Goal: Information Seeking & Learning: Find specific fact

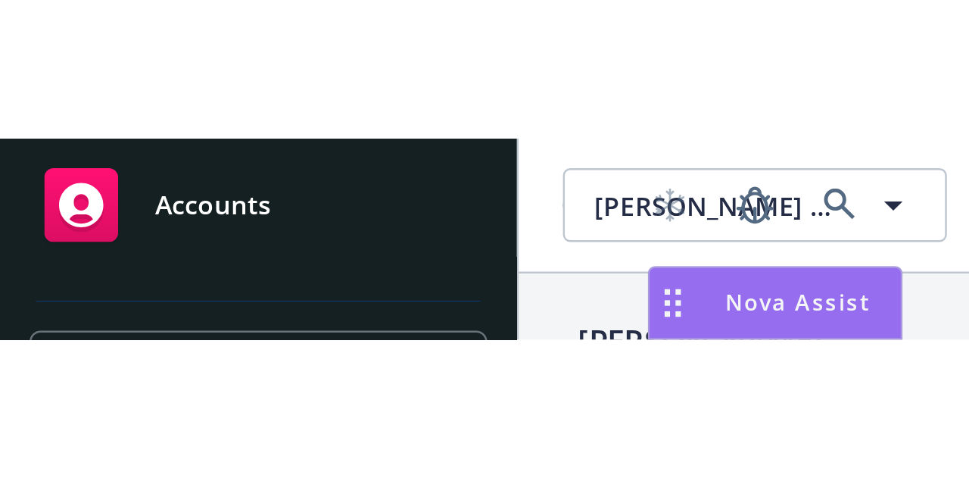
scroll to position [13, 0]
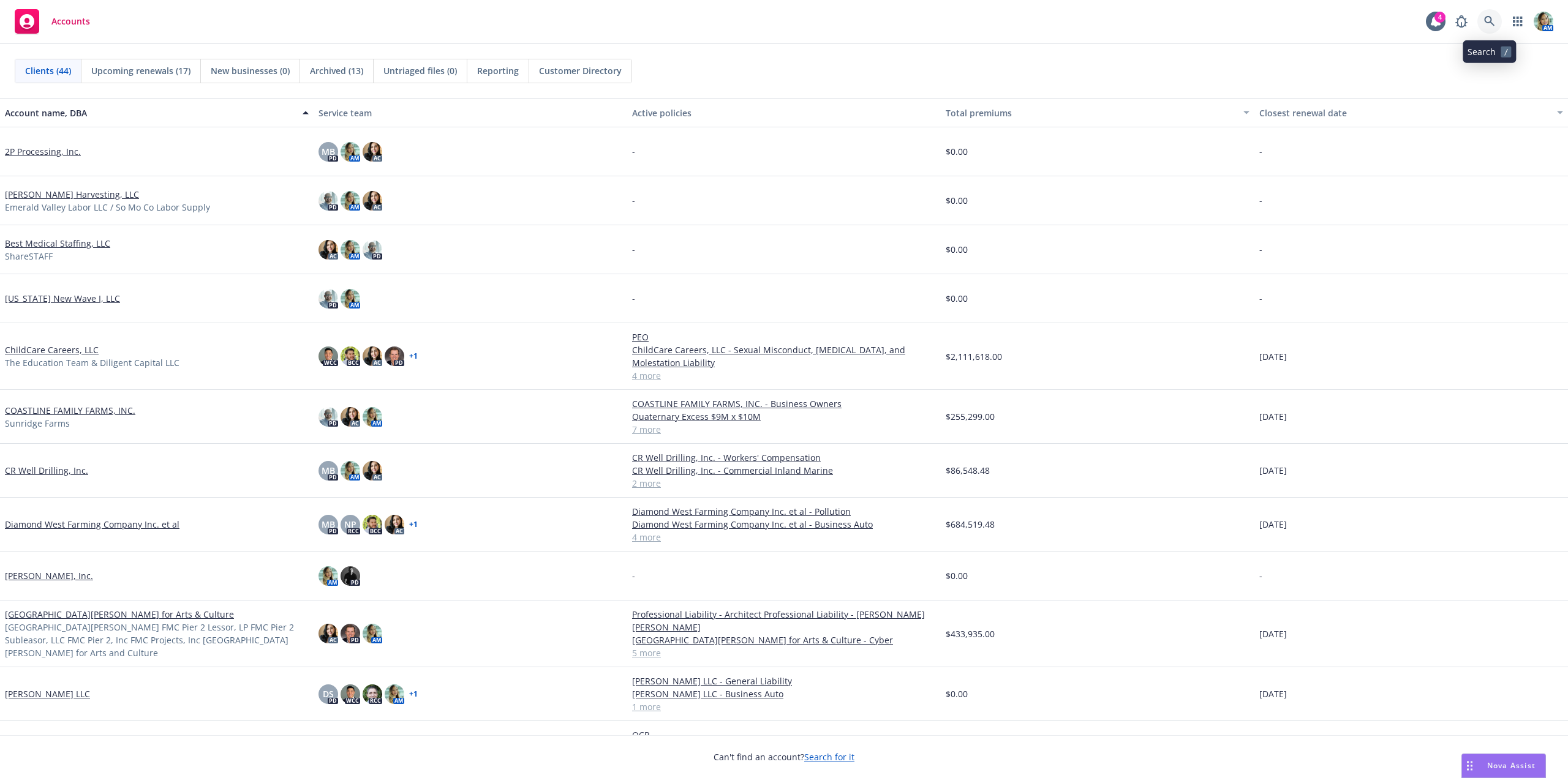
click at [1494, 29] on link at bounding box center [1490, 21] width 24 height 24
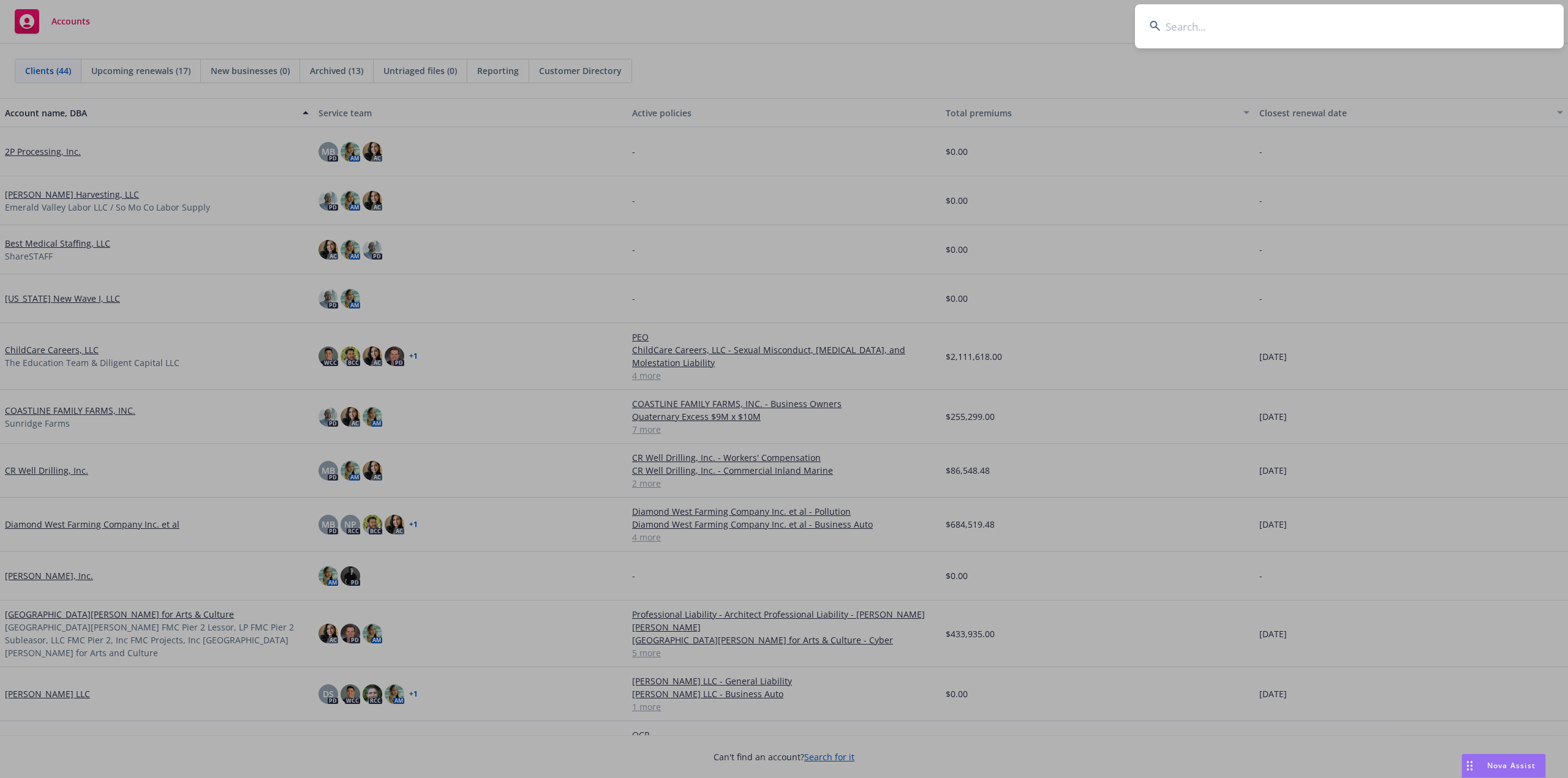
click at [1295, 32] on input at bounding box center [1350, 26] width 429 height 44
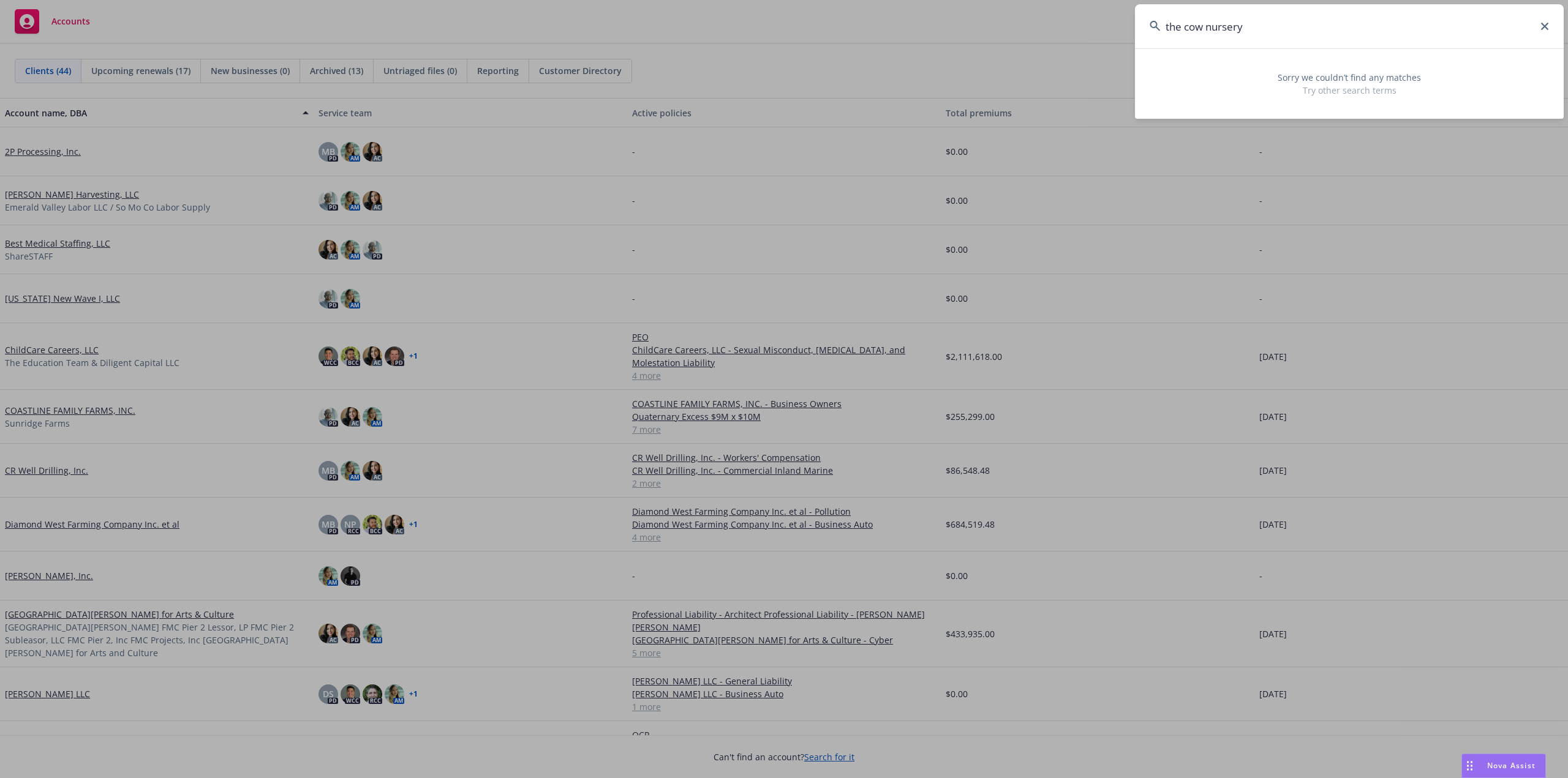
drag, startPoint x: 1253, startPoint y: 36, endPoint x: 1043, endPoint y: 15, distance: 211.0
click at [1043, 15] on div "the cow nursery Sorry we couldn’t find any matches Try other search terms" at bounding box center [784, 389] width 1568 height 778
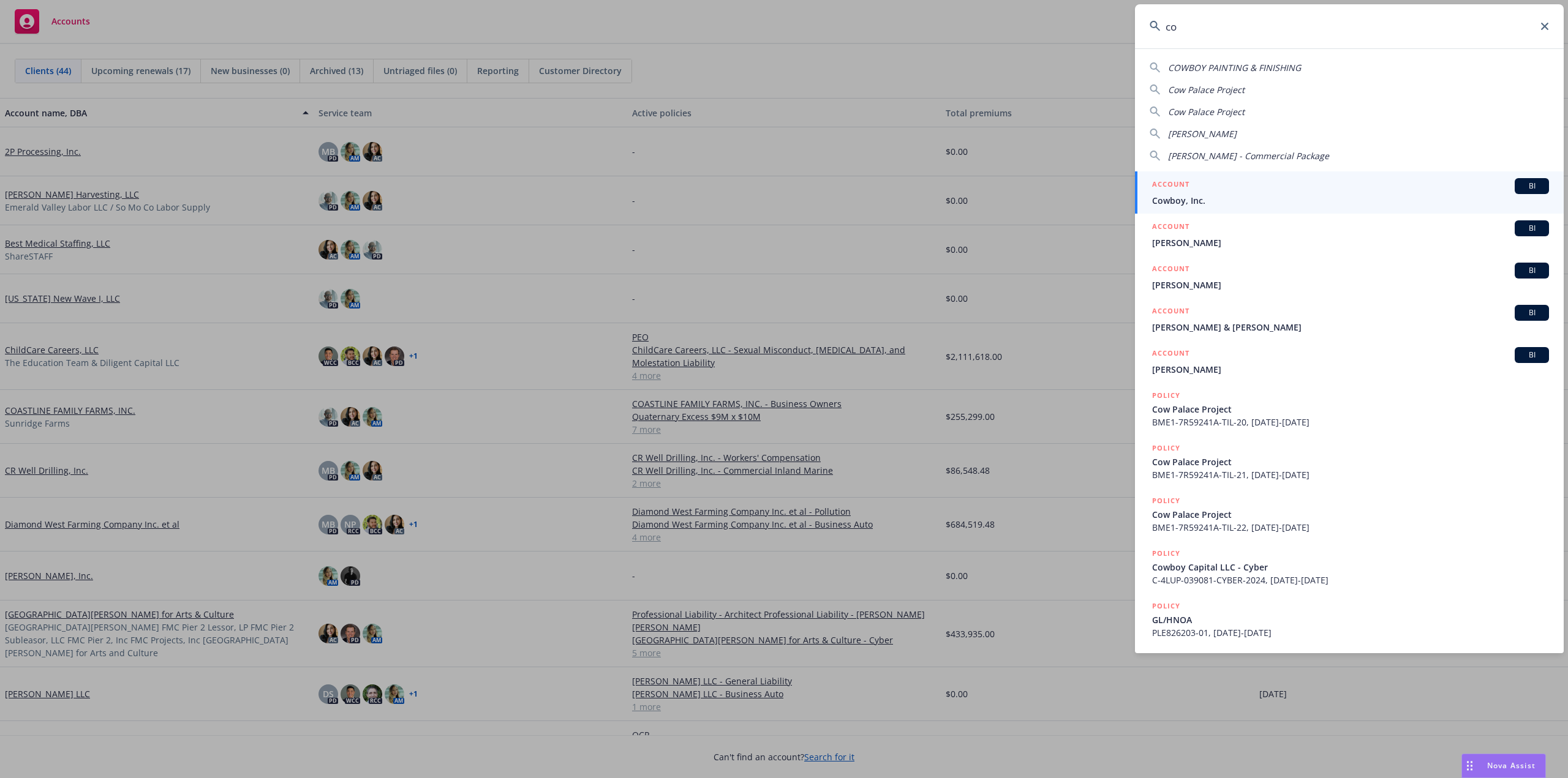
type input "c"
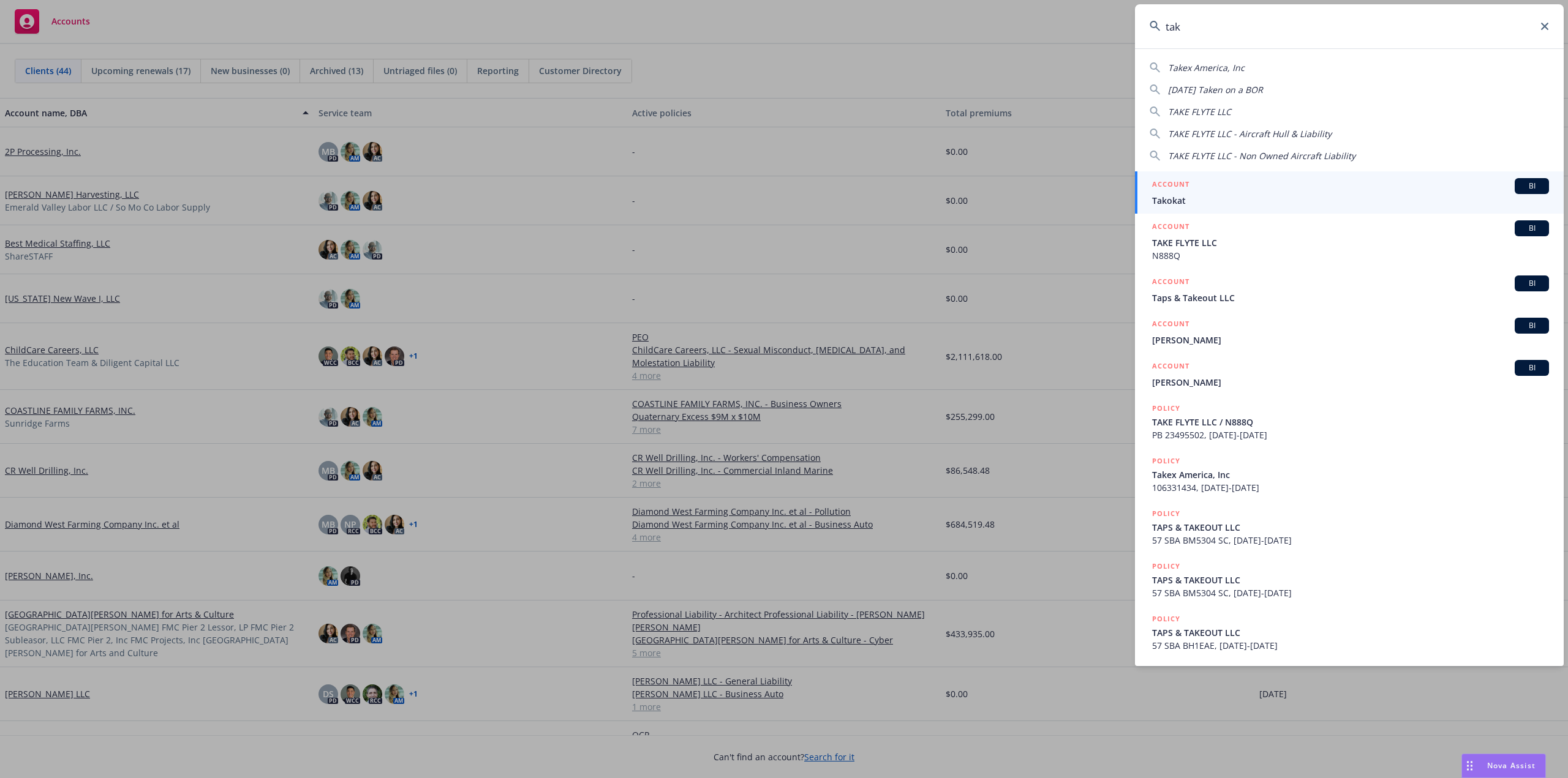
type input "tak"
click at [1542, 26] on icon at bounding box center [1545, 26] width 7 height 7
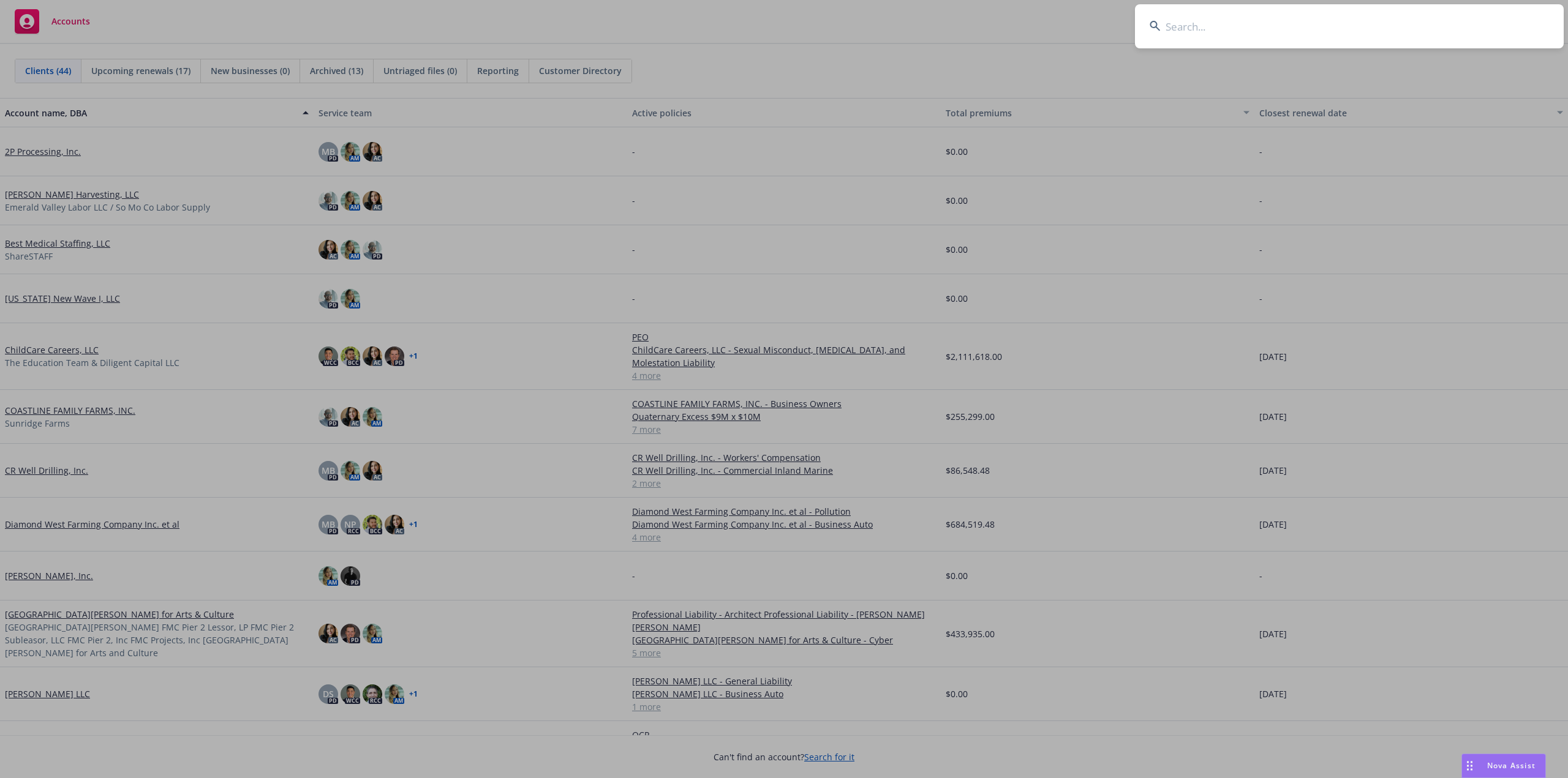
click at [1189, 31] on input at bounding box center [1350, 26] width 429 height 44
click at [1184, 26] on input at bounding box center [1350, 26] width 429 height 44
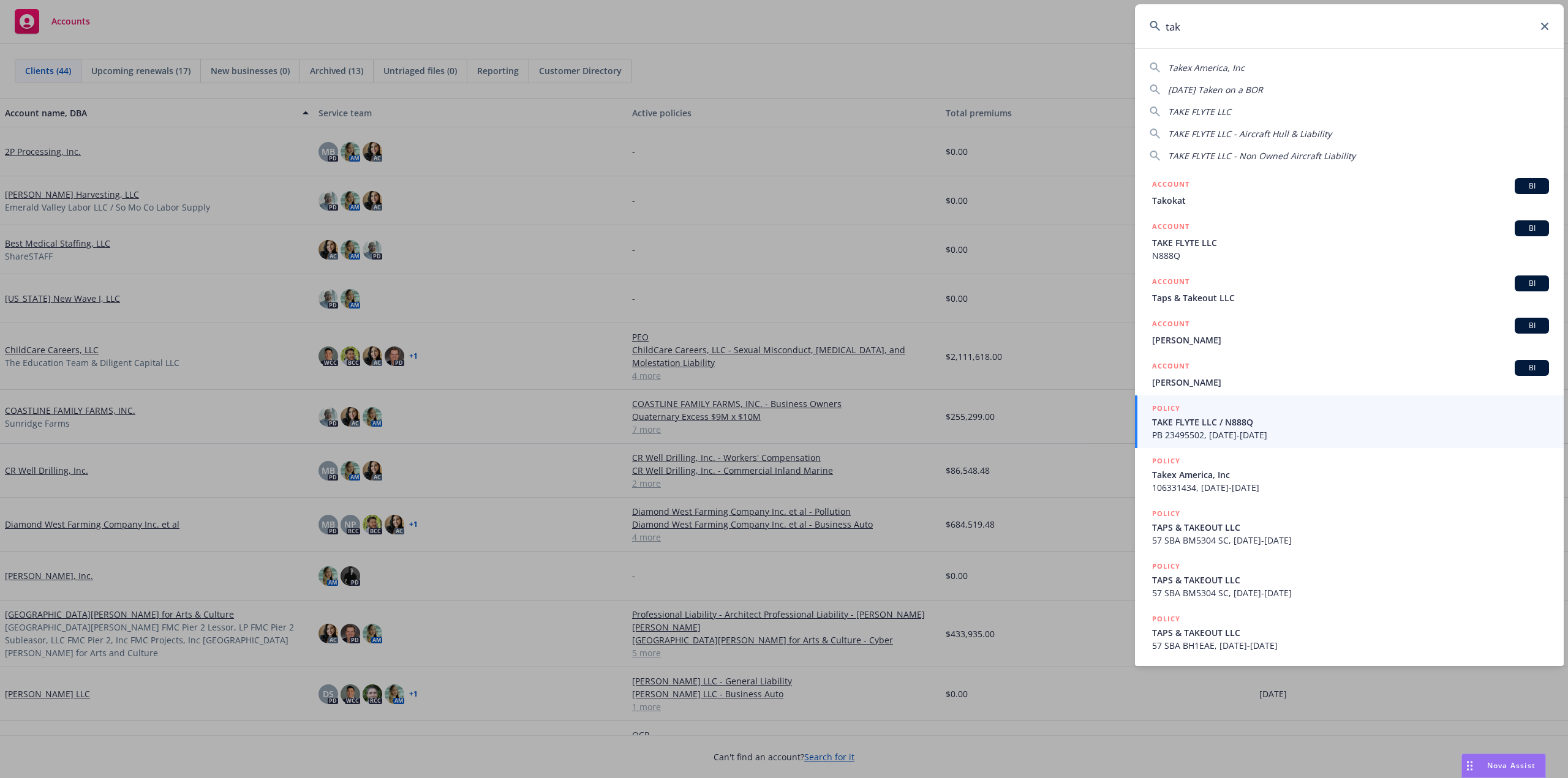
click at [1206, 29] on input "tak" at bounding box center [1350, 26] width 429 height 44
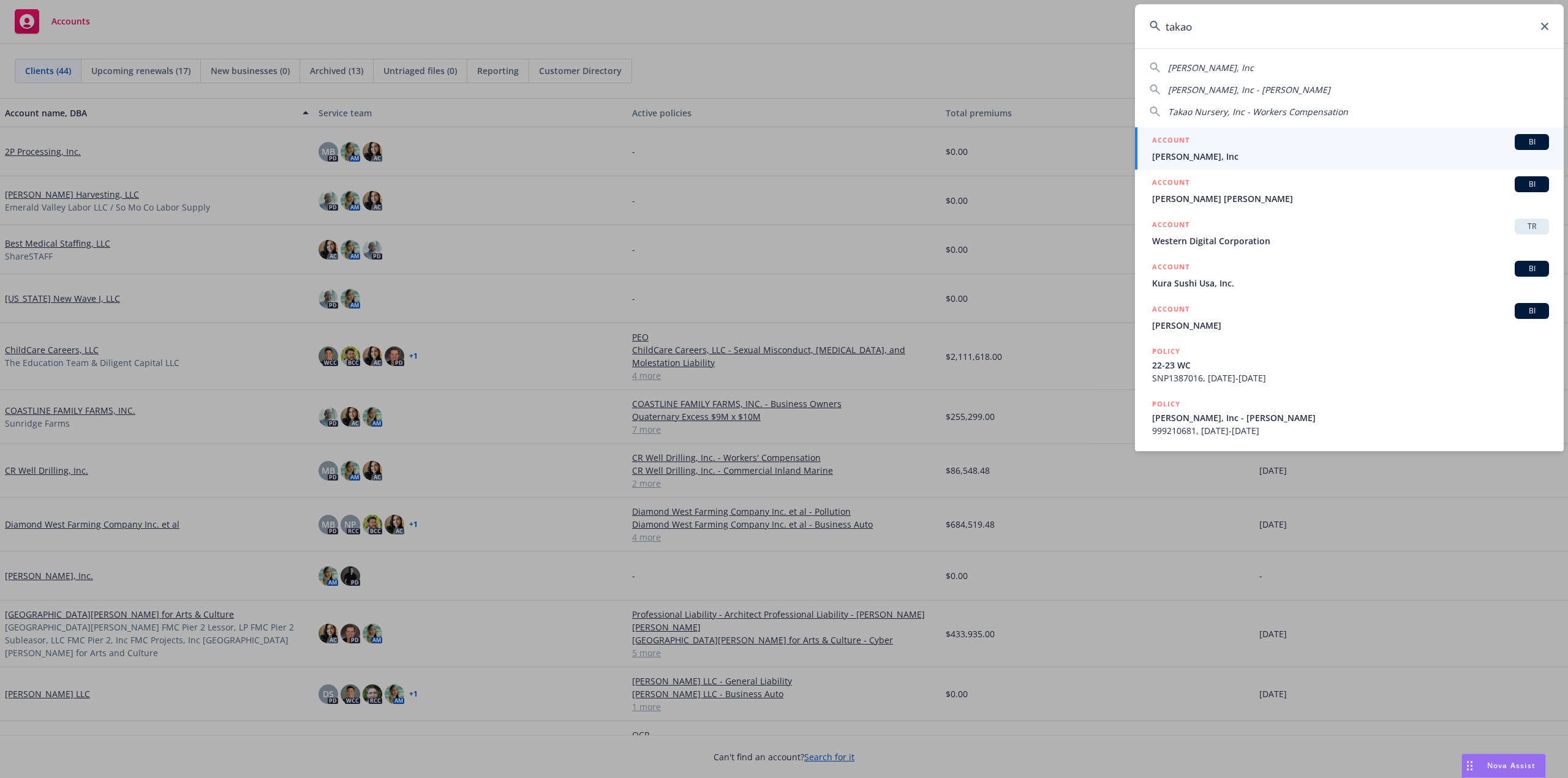
type input "takao"
click at [1243, 151] on span "Takao Nursery, Inc" at bounding box center [1350, 156] width 397 height 13
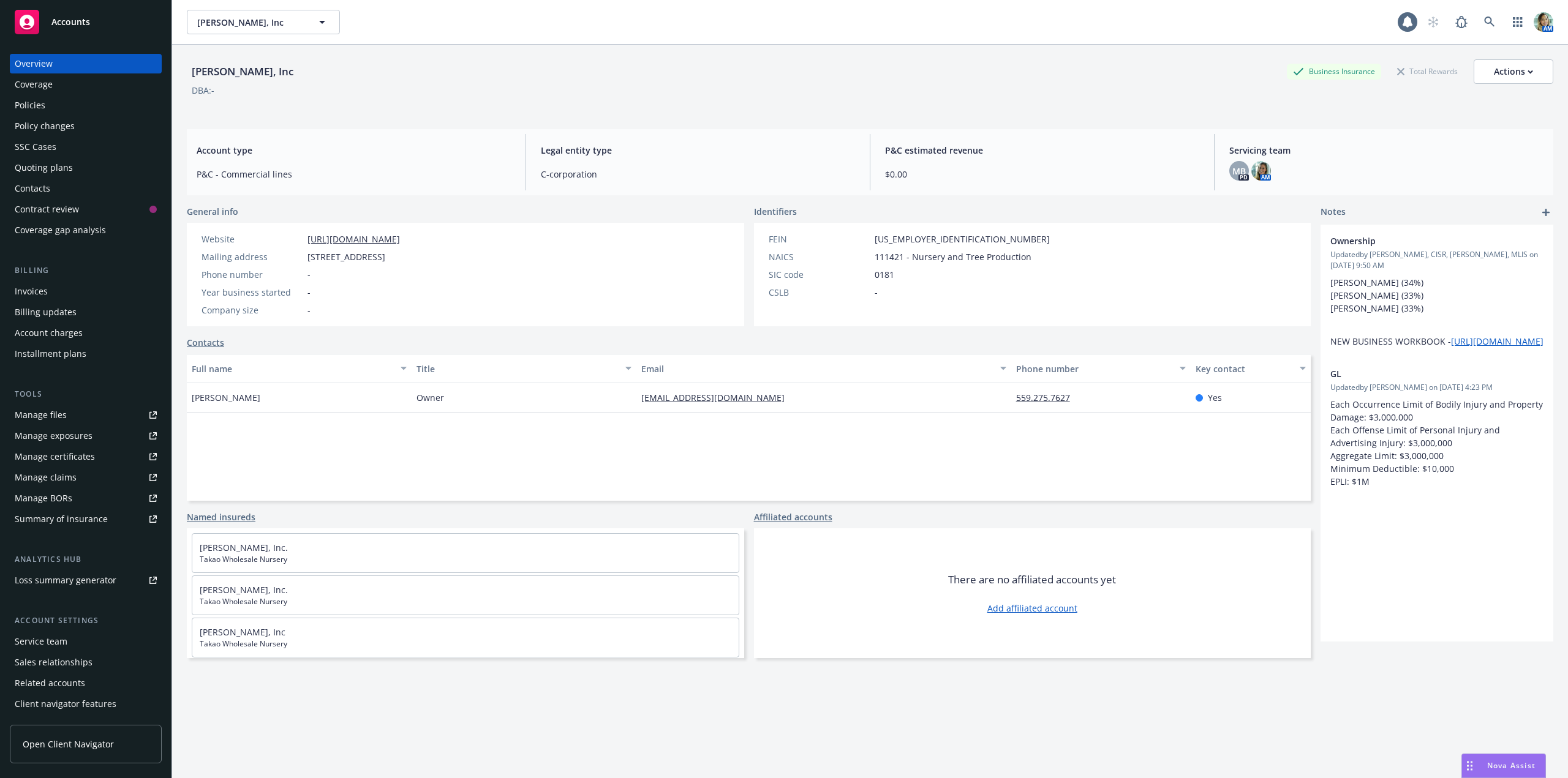
click at [61, 113] on div "Policies" at bounding box center [86, 105] width 142 height 19
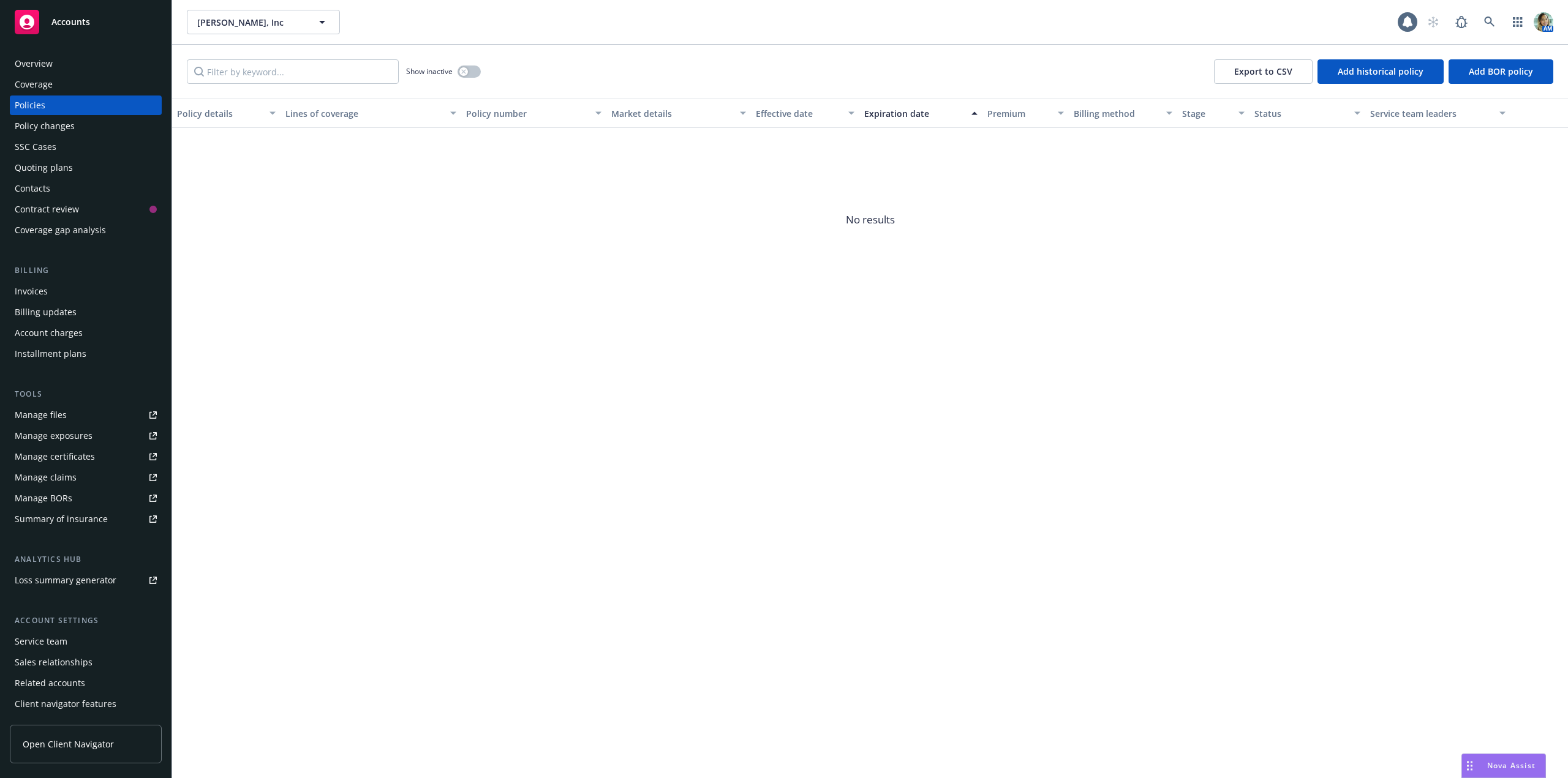
click at [67, 66] on div "Overview" at bounding box center [86, 64] width 142 height 19
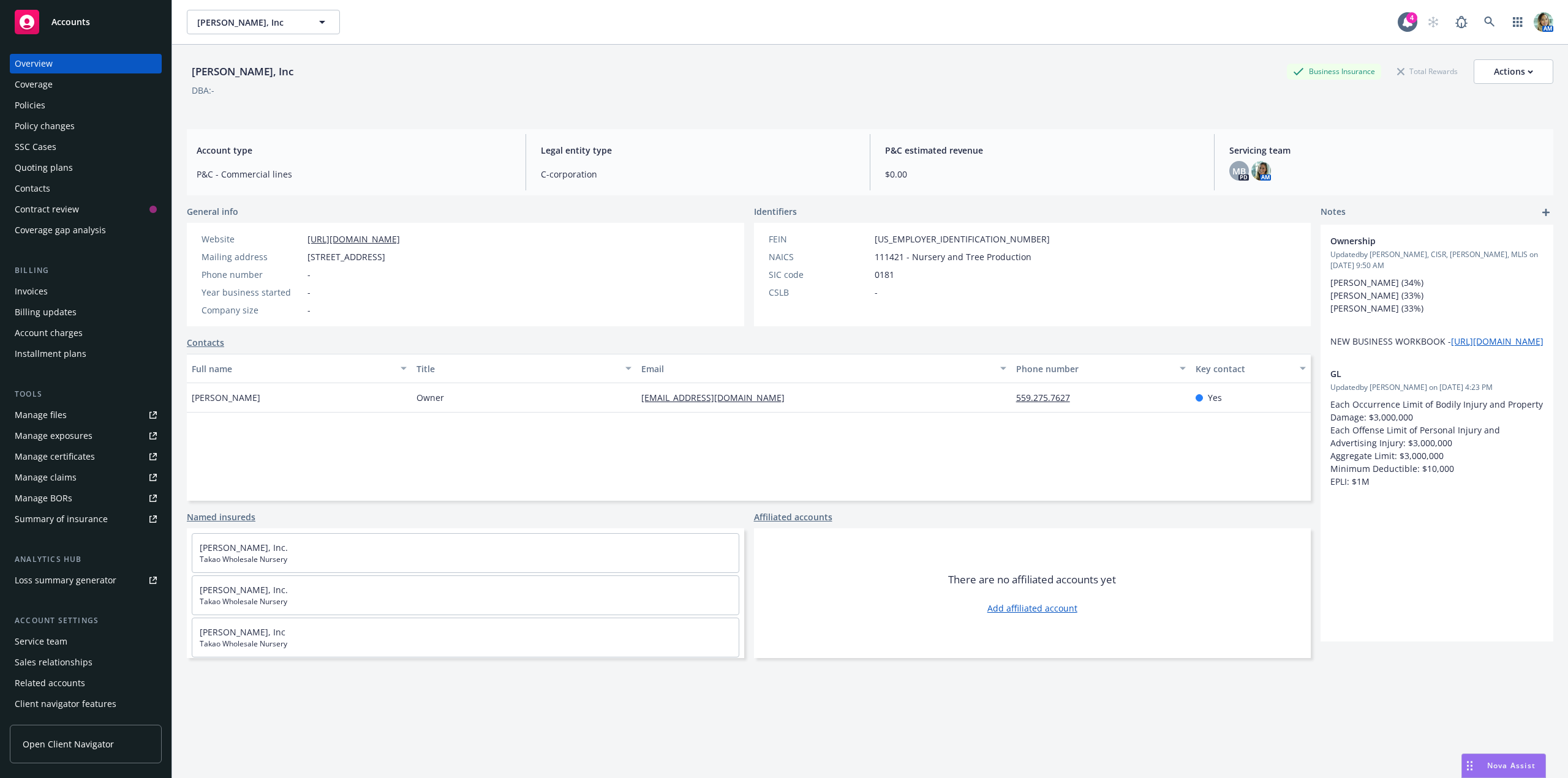
click at [1265, 177] on div "MB PD AM" at bounding box center [1386, 171] width 314 height 19
click at [1261, 177] on img at bounding box center [1261, 171] width 19 height 19
click at [1201, 278] on span "Copy email address" at bounding box center [1180, 280] width 81 height 13
click at [285, 69] on div "Takao Nursery, Inc" at bounding box center [243, 72] width 112 height 16
drag, startPoint x: 294, startPoint y: 70, endPoint x: 189, endPoint y: 71, distance: 105.0
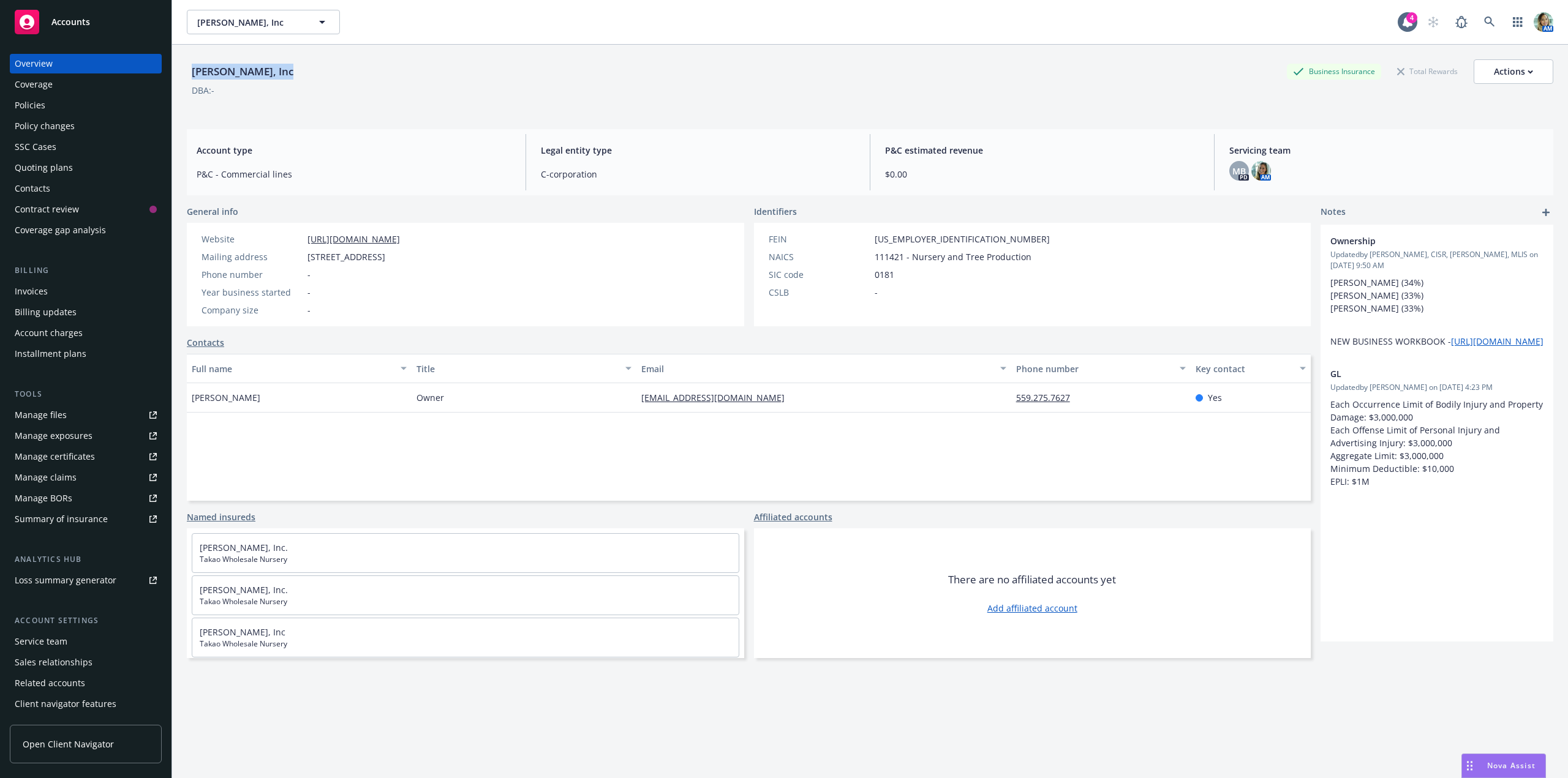
click at [190, 69] on div "Takao Nursery, Inc Business Insurance Total Rewards Actions" at bounding box center [870, 71] width 1367 height 24
copy div "Takao Nursery, Inc"
click at [443, 107] on div "Takao Nursery, Inc Business Insurance Total Rewards Actions DBA: -" at bounding box center [870, 84] width 1367 height 50
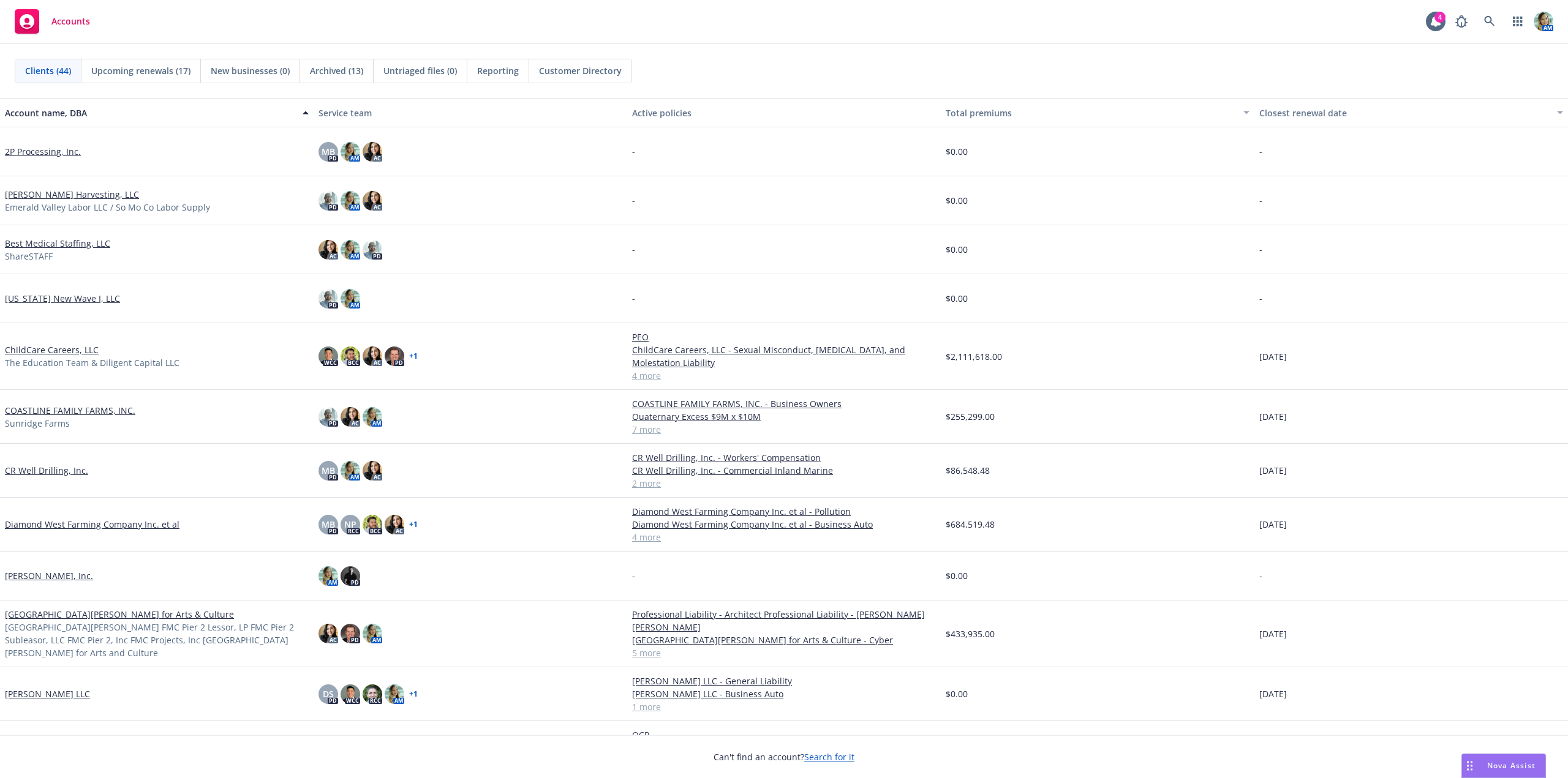
click at [90, 410] on link "COASTLINE FAMILY FARMS, INC." at bounding box center [70, 411] width 130 height 13
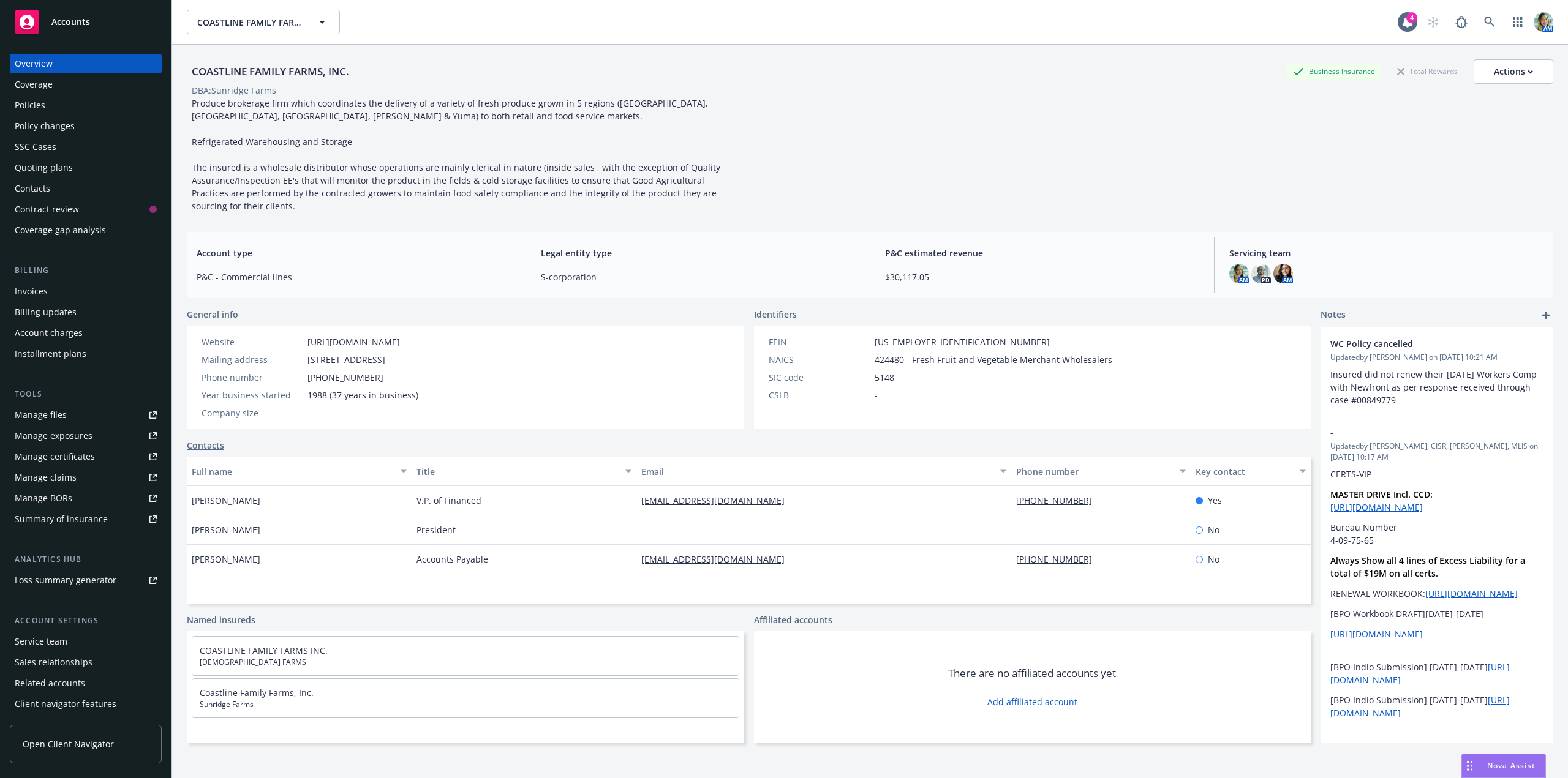
click at [78, 460] on div "Manage certificates" at bounding box center [54, 457] width 80 height 19
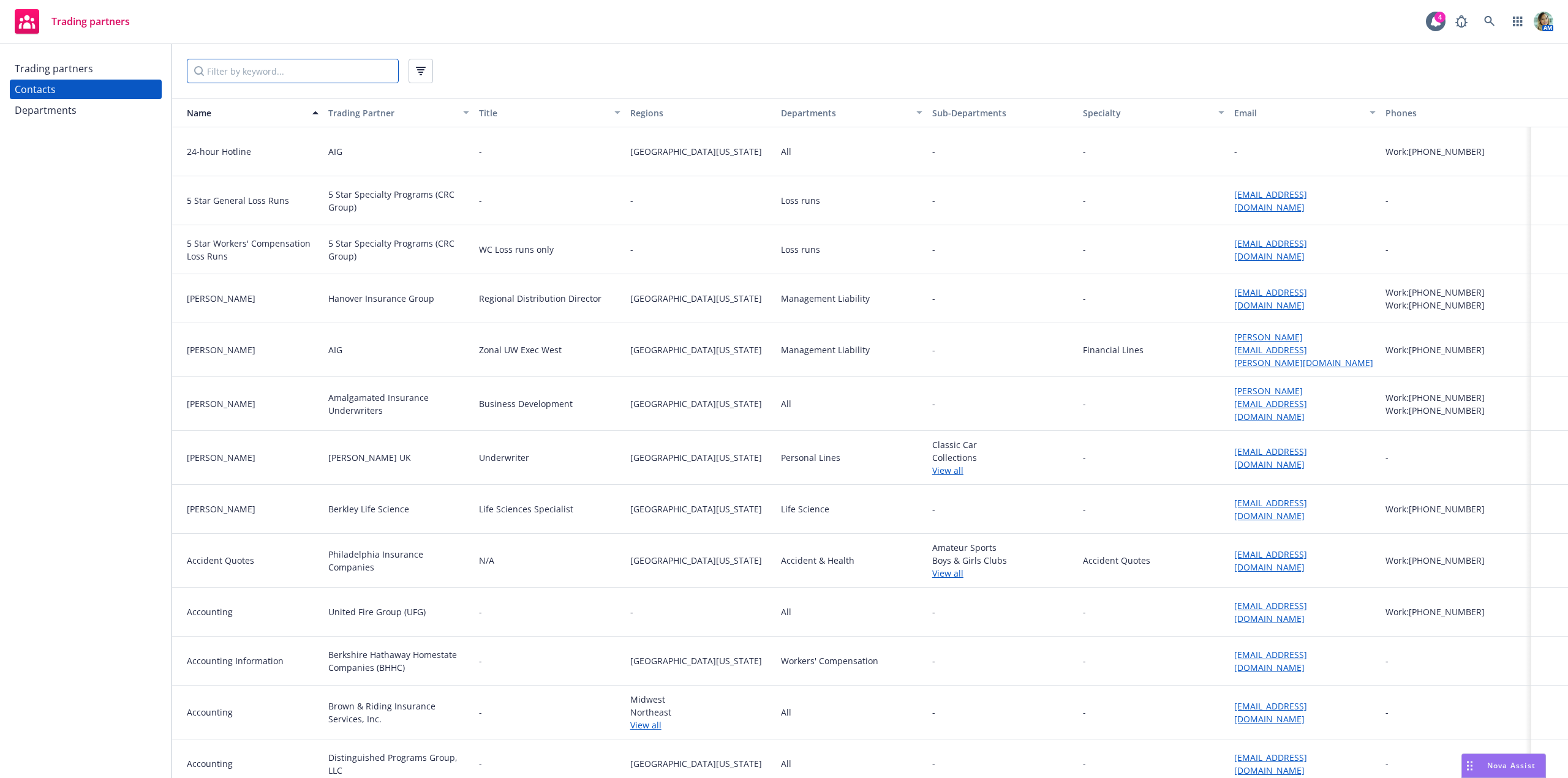
click at [350, 74] on input "Filter by keyword..." at bounding box center [293, 71] width 212 height 24
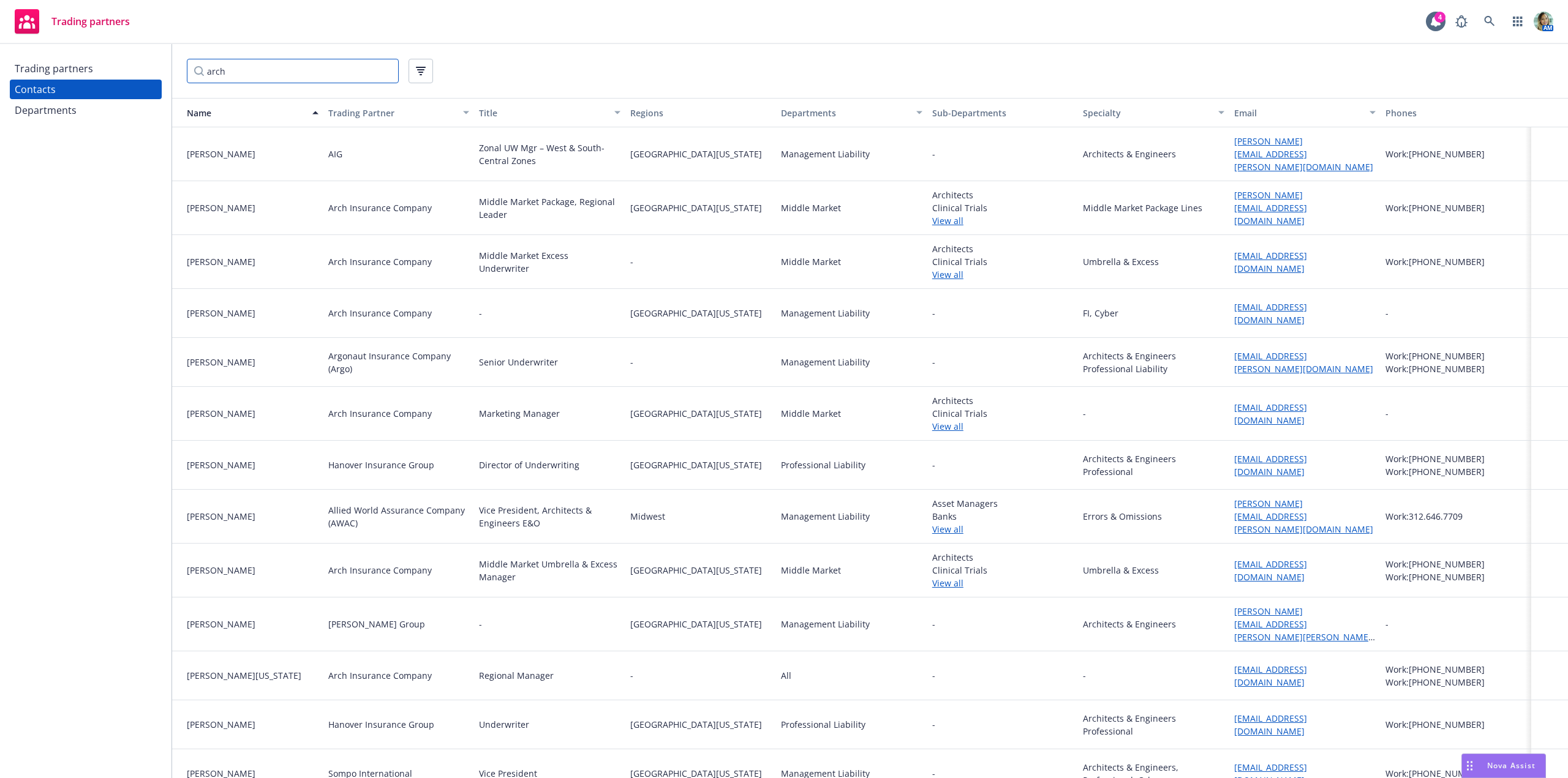
type input "arch"
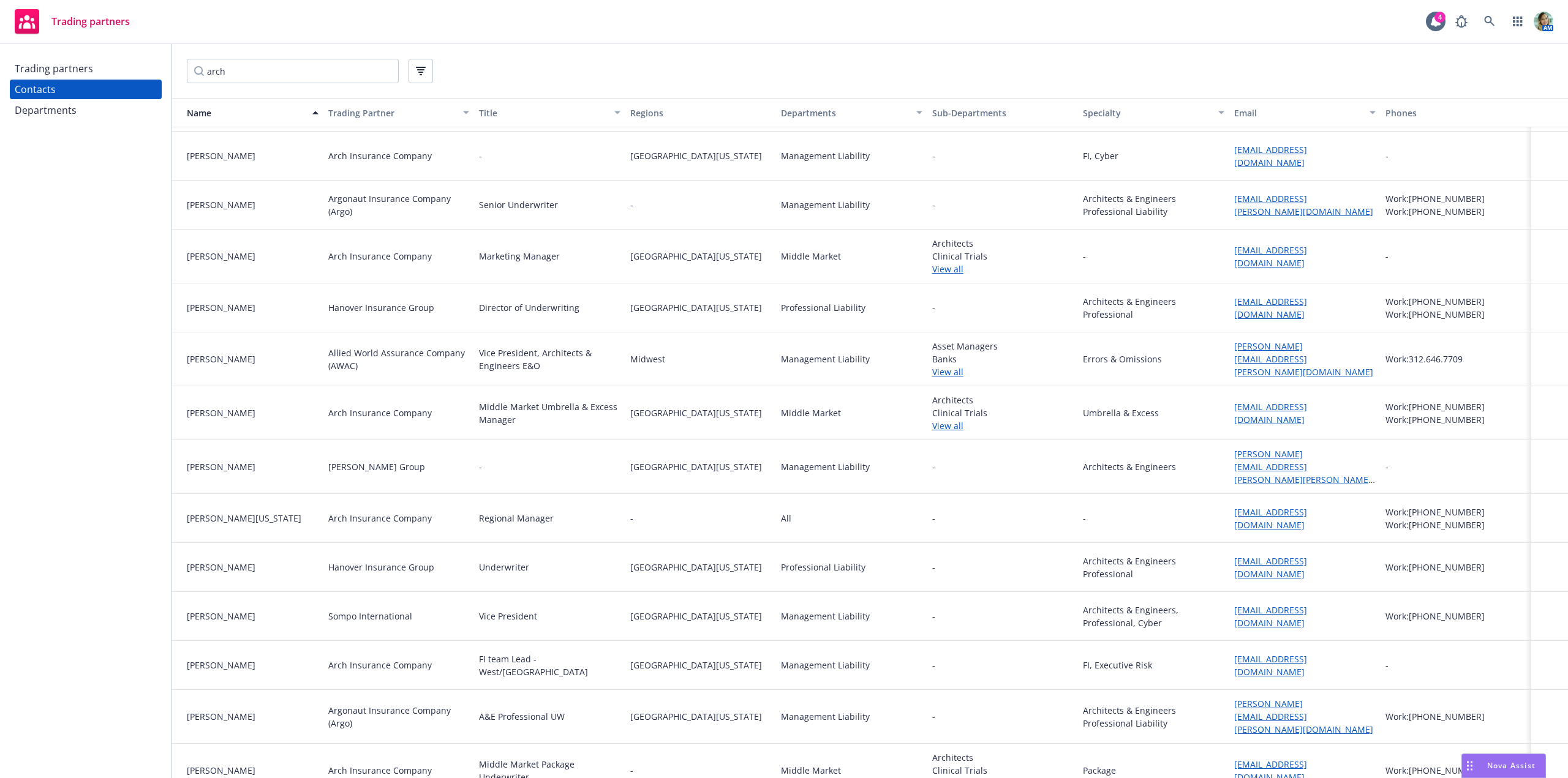
scroll to position [158, 0]
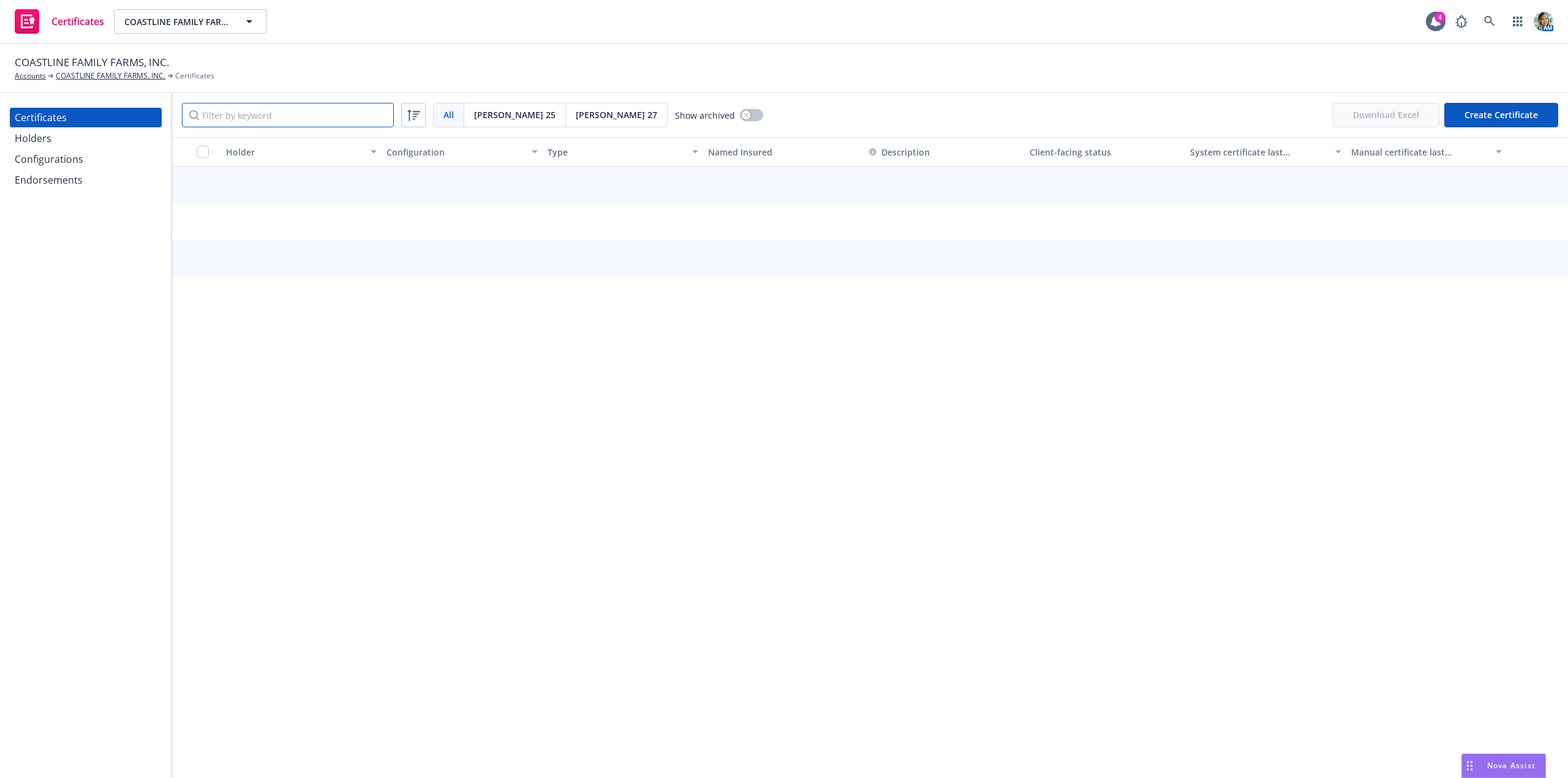
click at [245, 116] on input "Filter by keyword" at bounding box center [288, 115] width 212 height 24
paste input "Coastline Family Far"
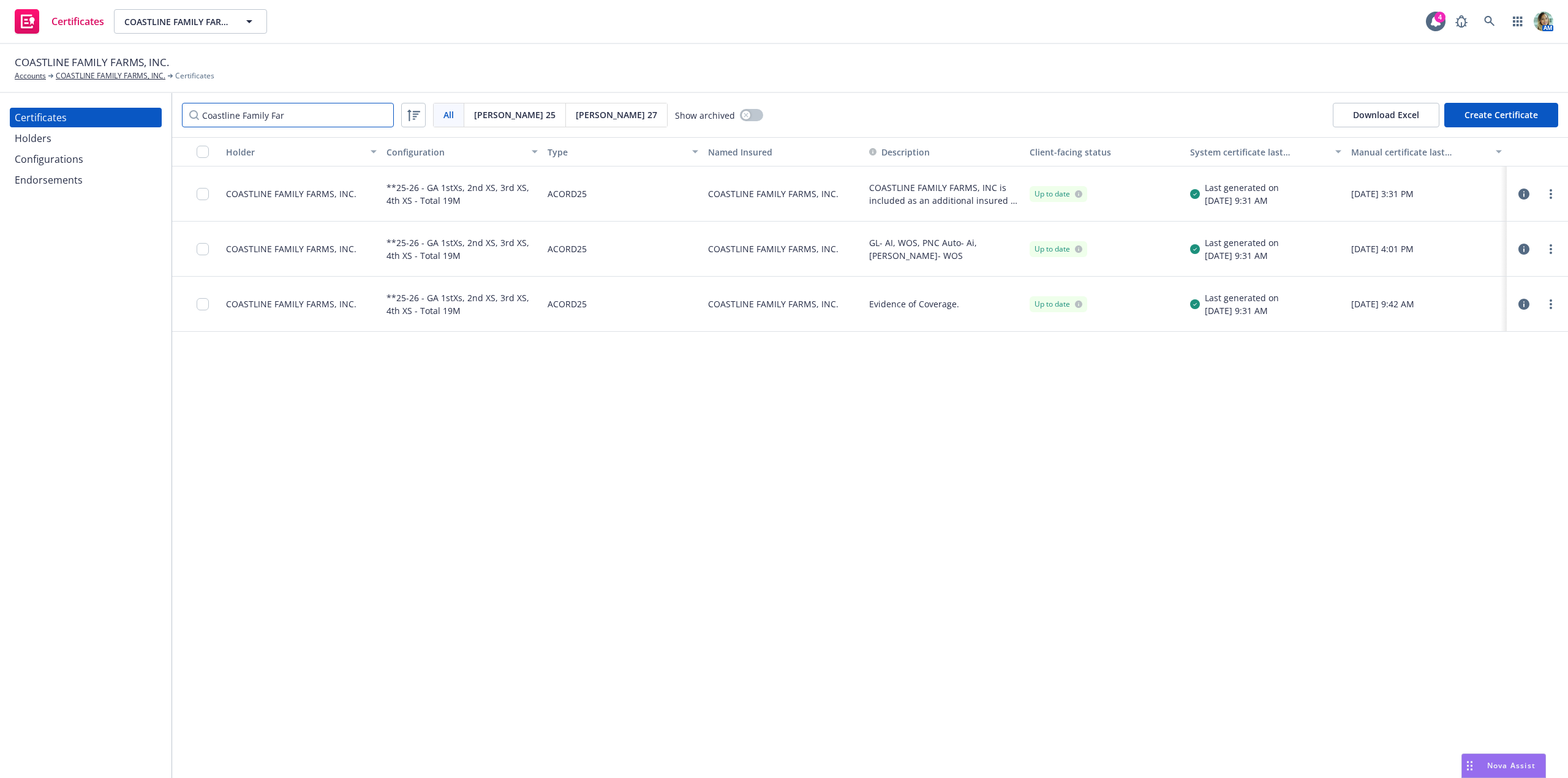
drag, startPoint x: 299, startPoint y: 117, endPoint x: 186, endPoint y: 110, distance: 113.2
click at [188, 110] on input "Coastline Family Far" at bounding box center [288, 115] width 212 height 24
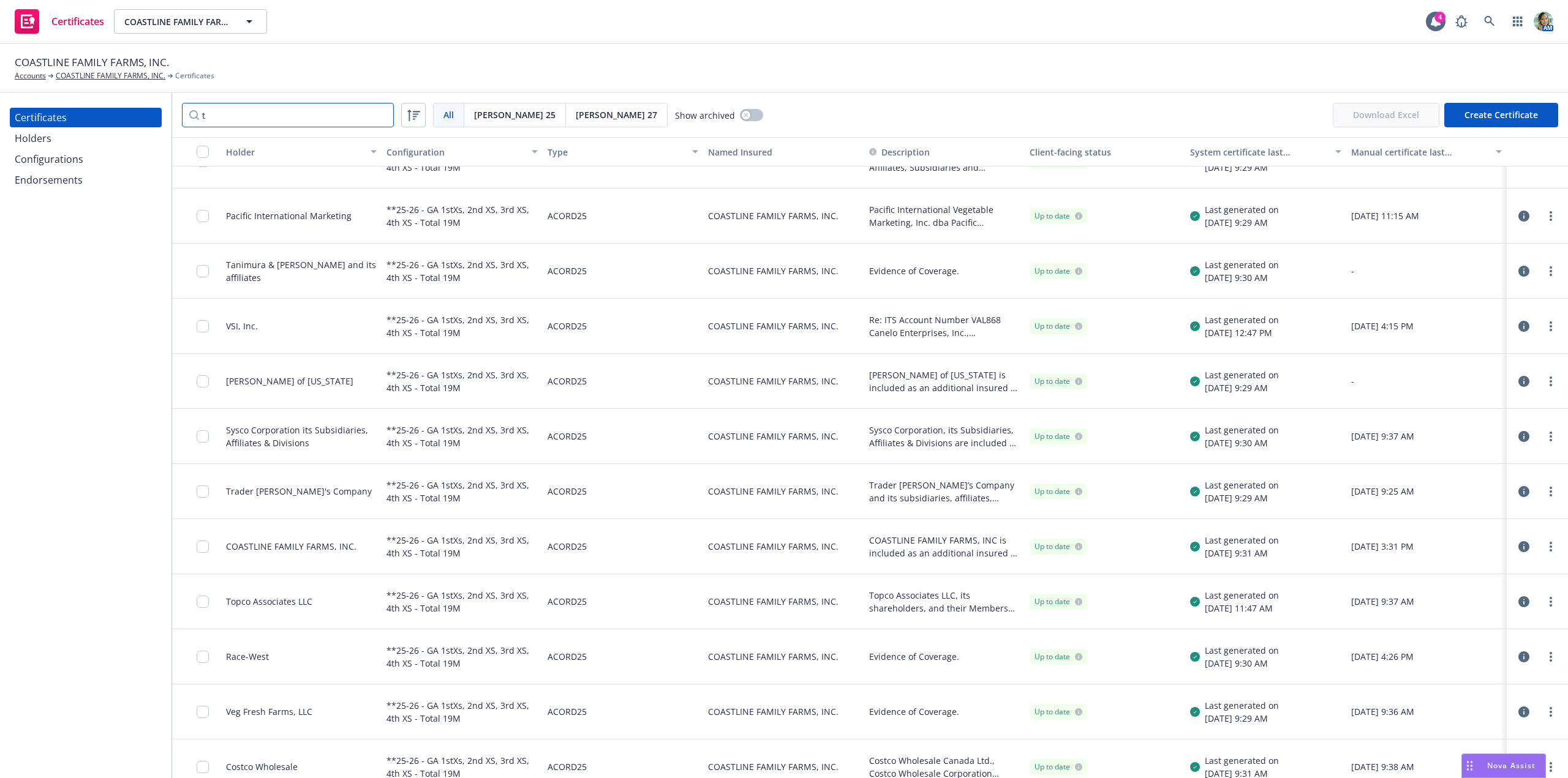
scroll to position [734, 0]
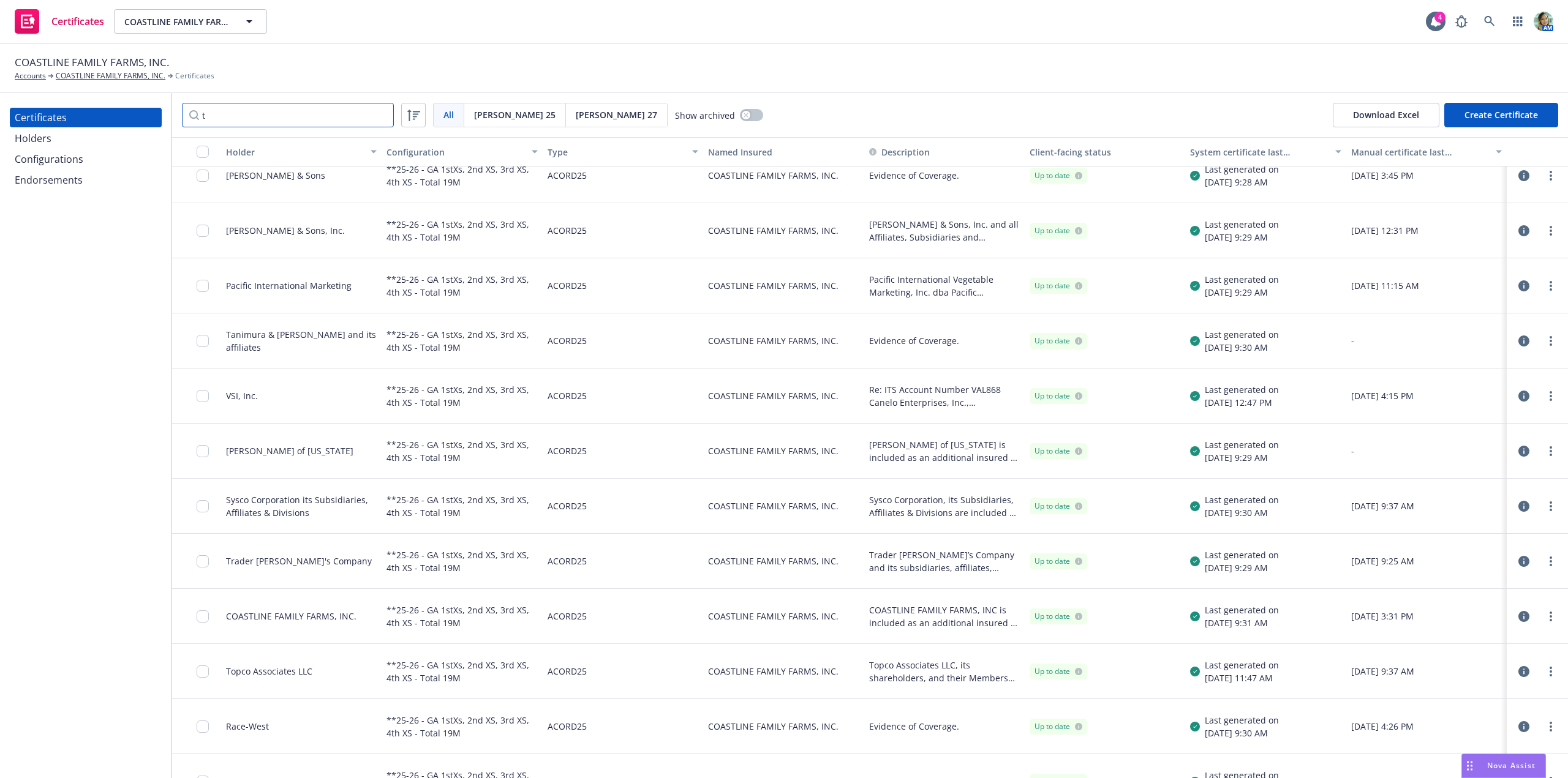
type input "t"
drag, startPoint x: 367, startPoint y: 345, endPoint x: 226, endPoint y: 340, distance: 141.1
click at [226, 340] on div "Tanimura & Antle and its affiliates" at bounding box center [301, 341] width 160 height 55
copy div "Tanimura & Antle and its affiliates"
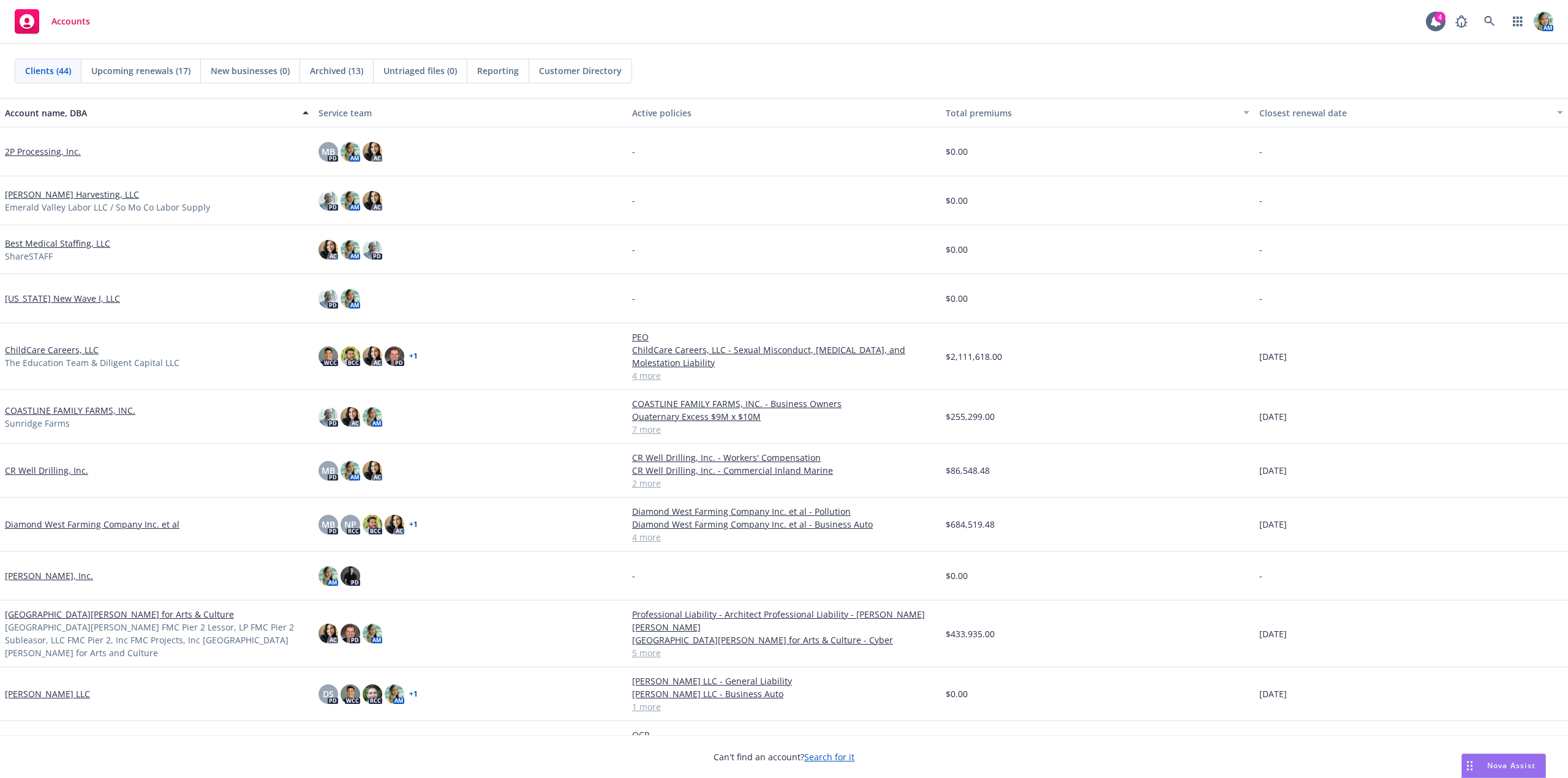
click at [432, 74] on span "Untriaged files (0)" at bounding box center [420, 70] width 74 height 13
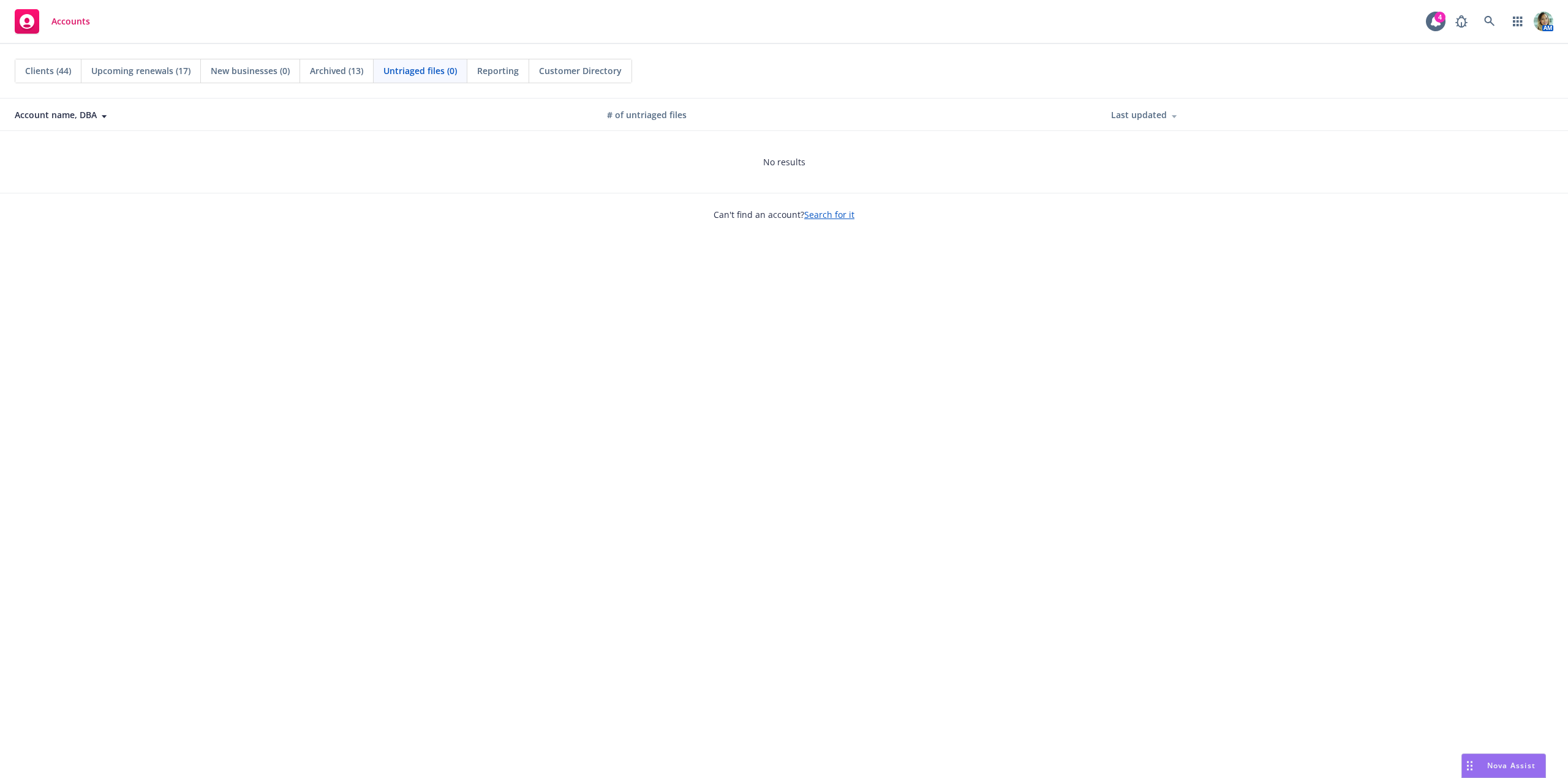
click at [629, 323] on div "Clients (44) Upcoming renewals (17) New businesses (0) Archived (13) Untriaged …" at bounding box center [784, 412] width 1568 height 734
click at [511, 74] on span "Reporting" at bounding box center [498, 70] width 41 height 13
click at [1486, 15] on link at bounding box center [1490, 21] width 24 height 24
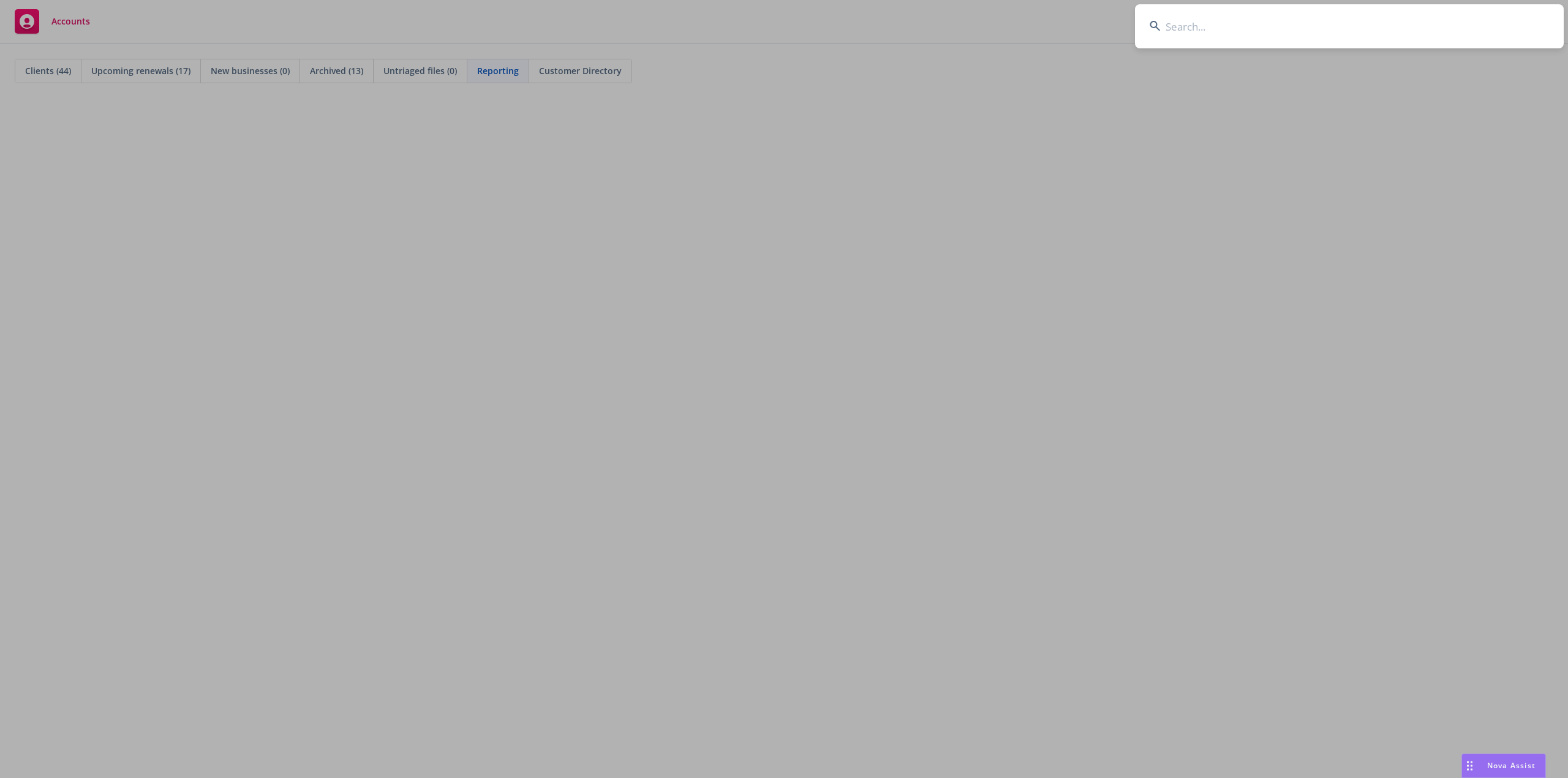
type input "Campos"
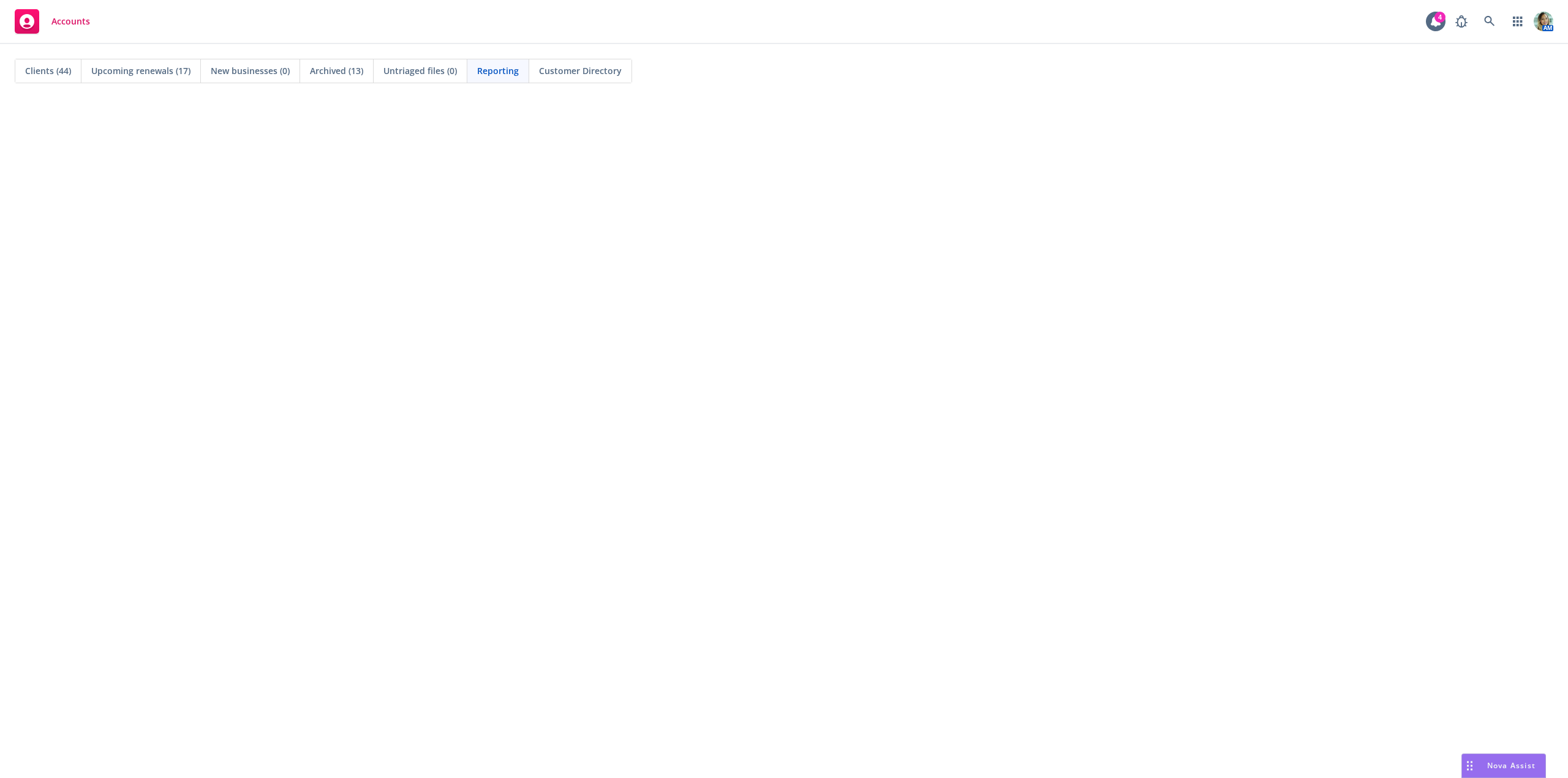
click at [52, 73] on span "Clients (44)" at bounding box center [48, 70] width 46 height 13
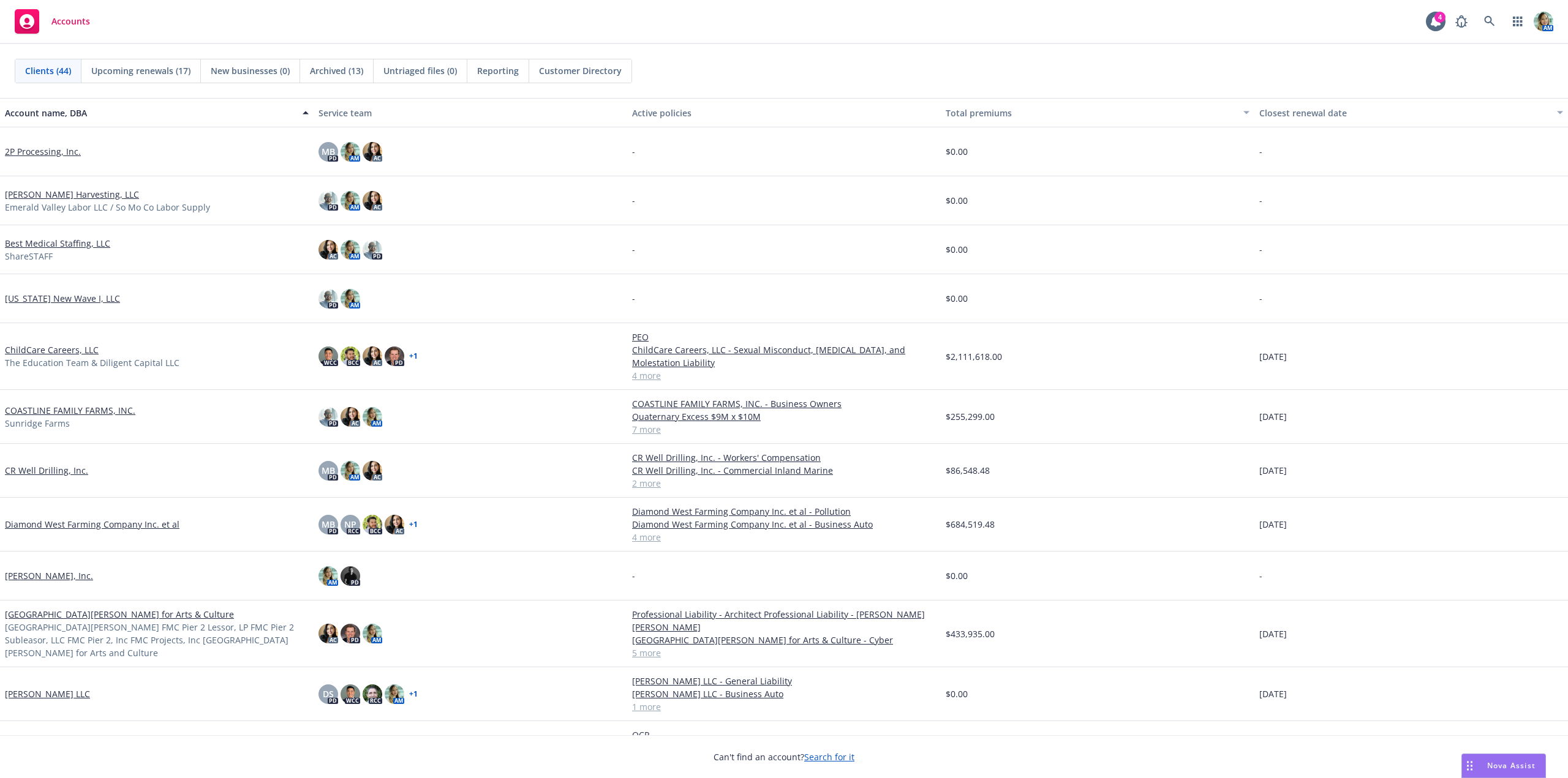
click at [51, 67] on span "Clients (44)" at bounding box center [48, 70] width 46 height 13
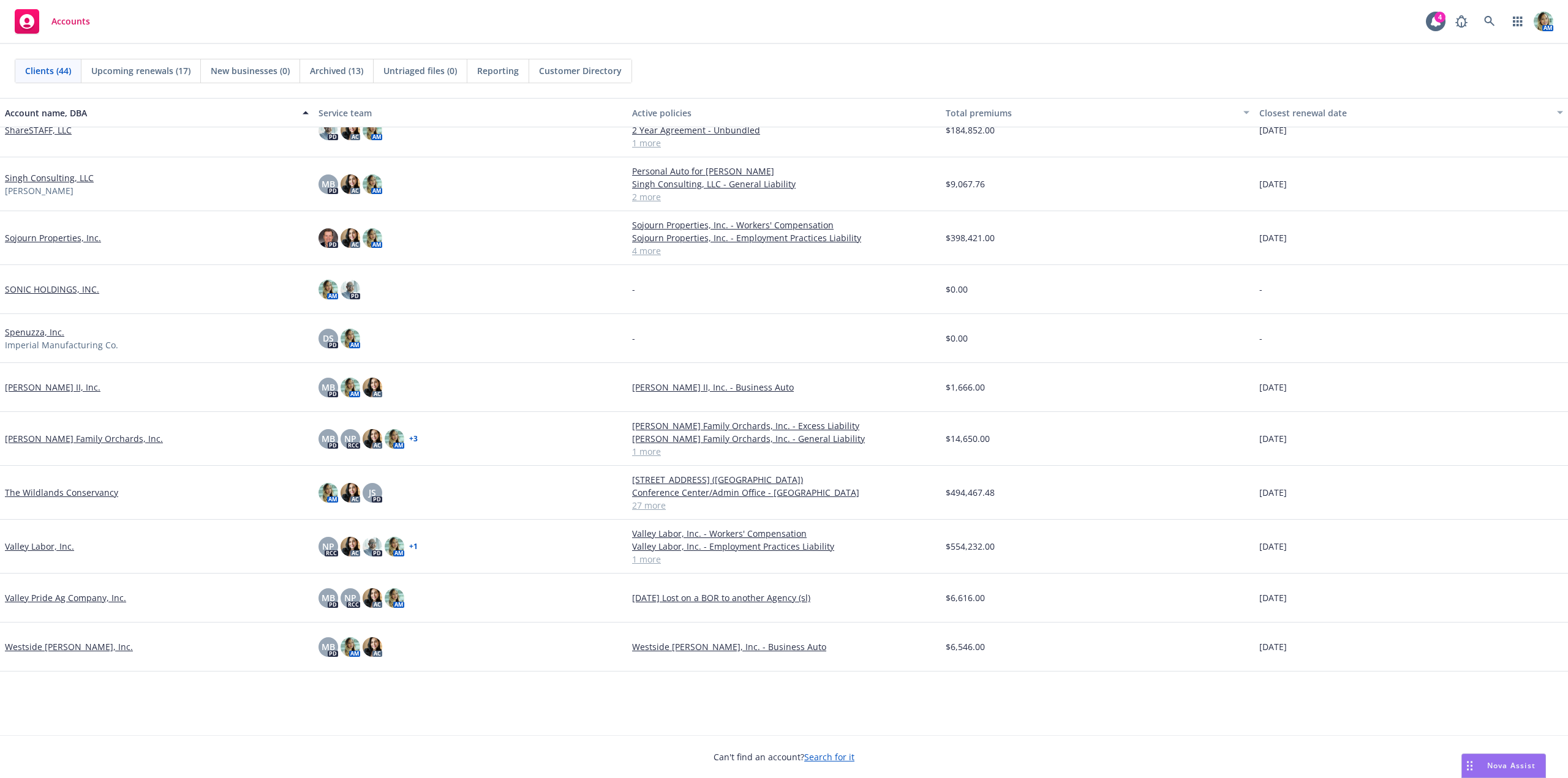
scroll to position [1337, 0]
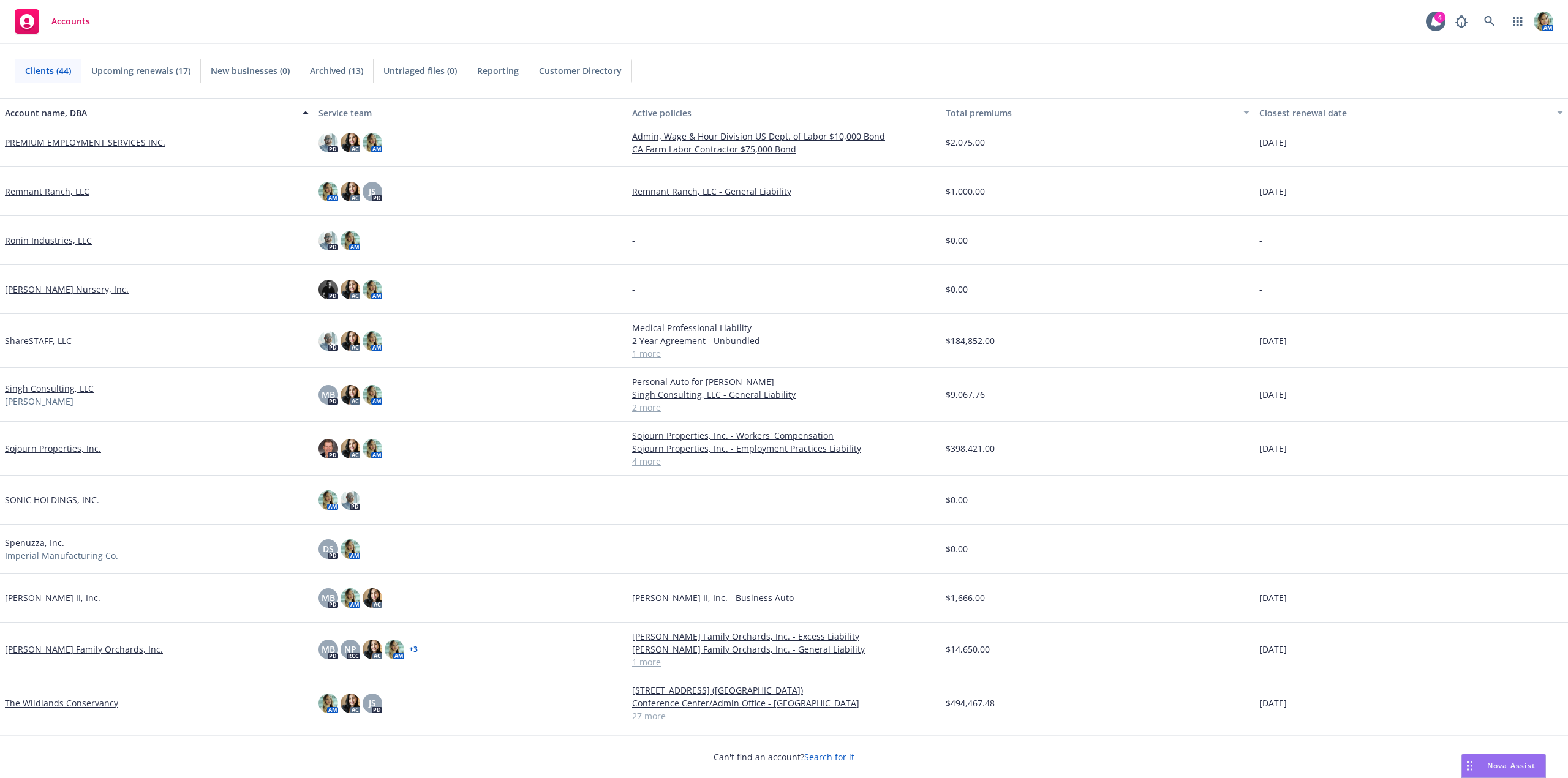
click at [66, 291] on link "[PERSON_NAME] Nursery, Inc." at bounding box center [66, 290] width 124 height 13
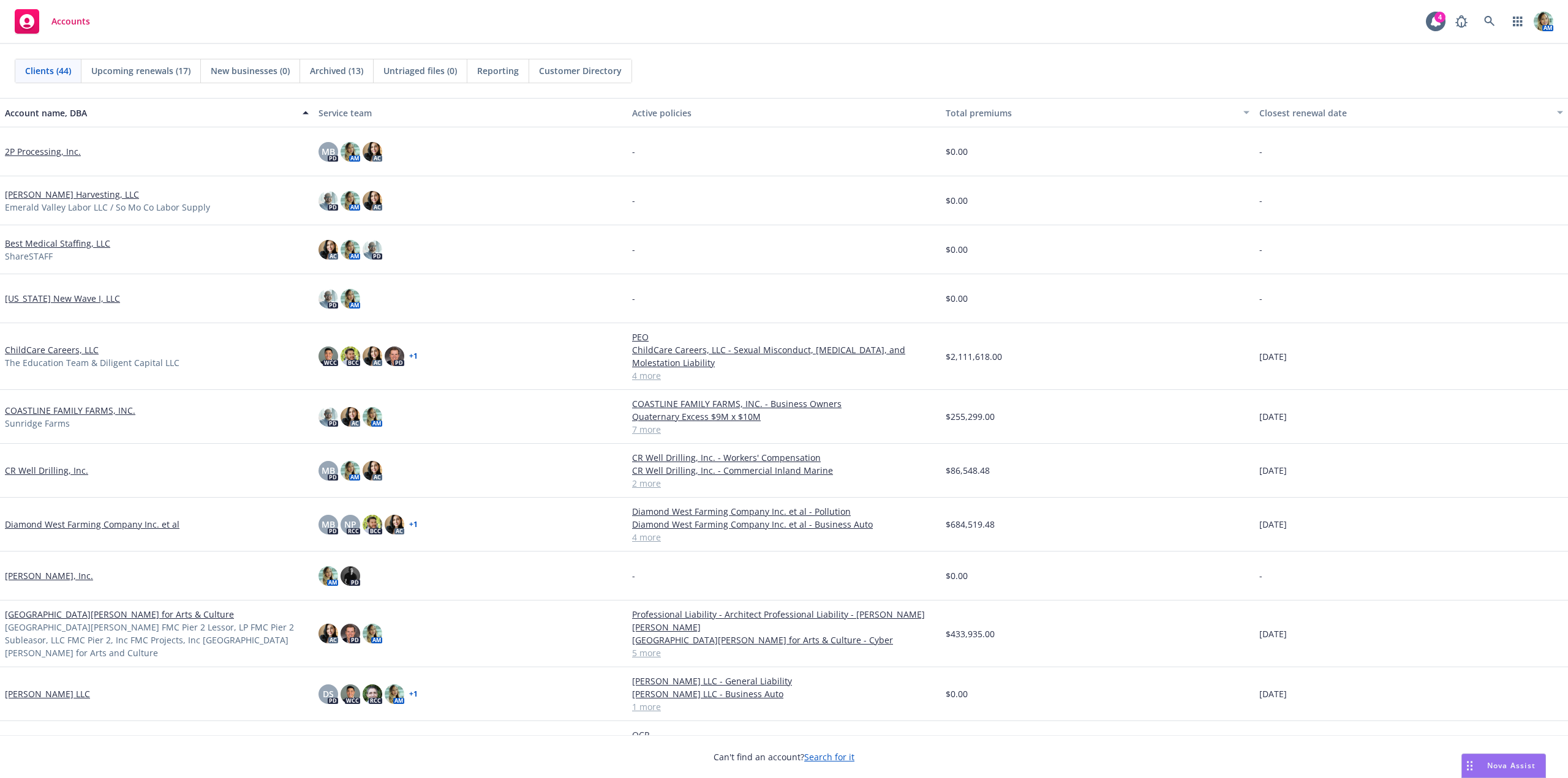
click at [49, 475] on link "CR Well Drilling, Inc." at bounding box center [46, 471] width 83 height 13
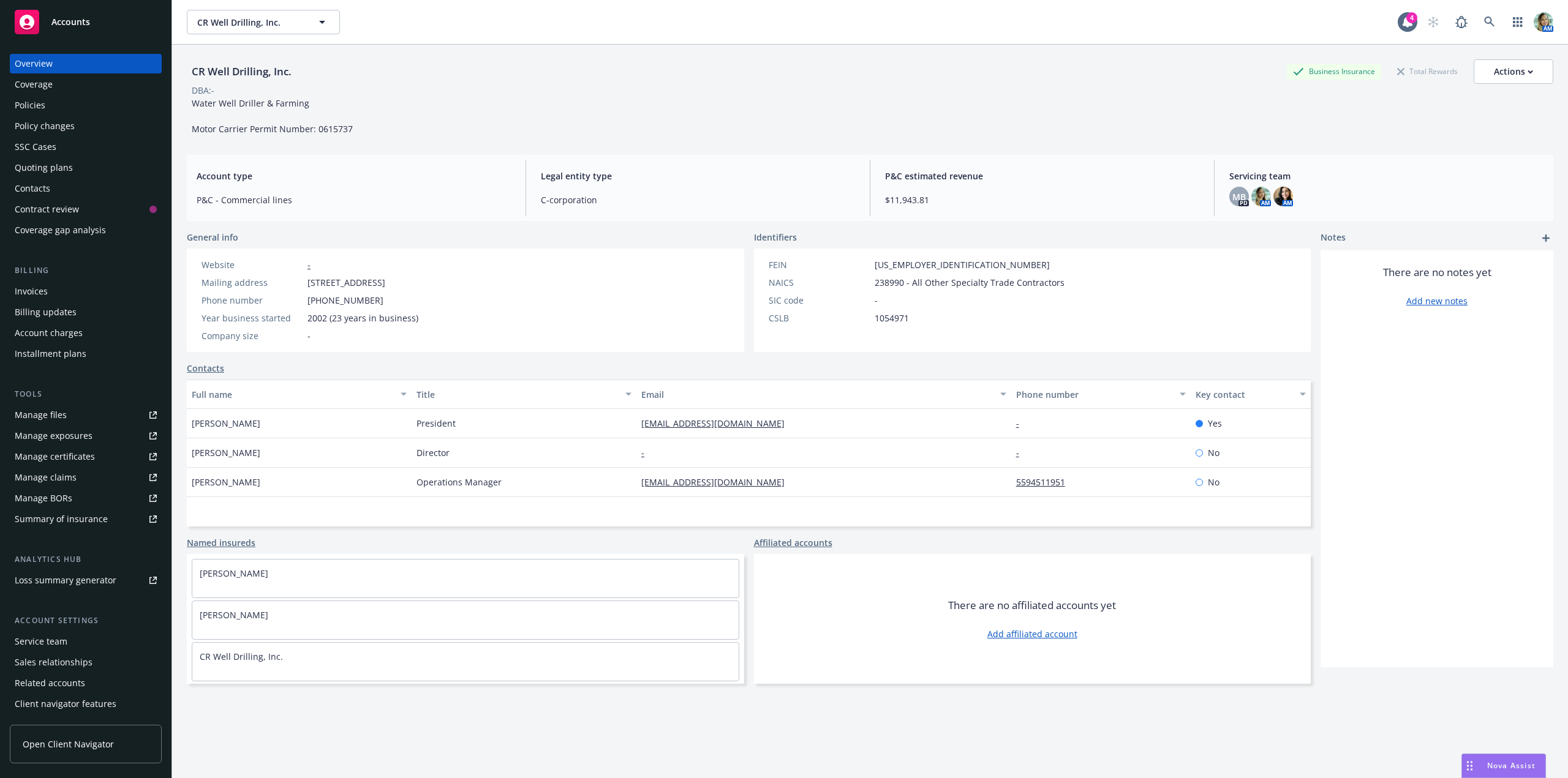
click at [41, 104] on div "Policies" at bounding box center [30, 105] width 31 height 19
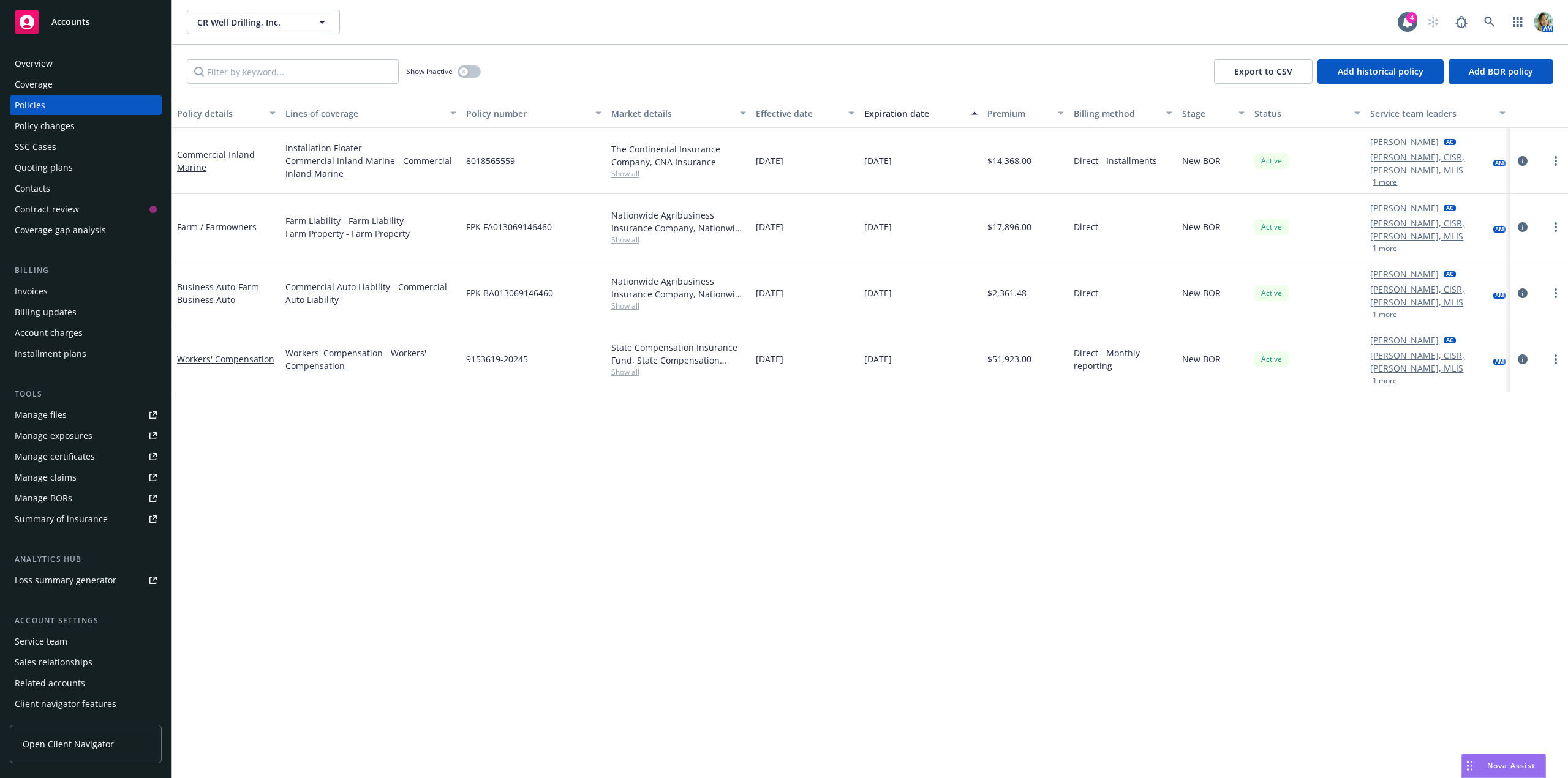
drag, startPoint x: 357, startPoint y: 495, endPoint x: 314, endPoint y: 410, distance: 95.3
click at [355, 493] on div "Policy details Lines of coverage Policy number Market details Effective date Ex…" at bounding box center [870, 438] width 1396 height 679
click at [49, 66] on div "Overview" at bounding box center [33, 64] width 38 height 19
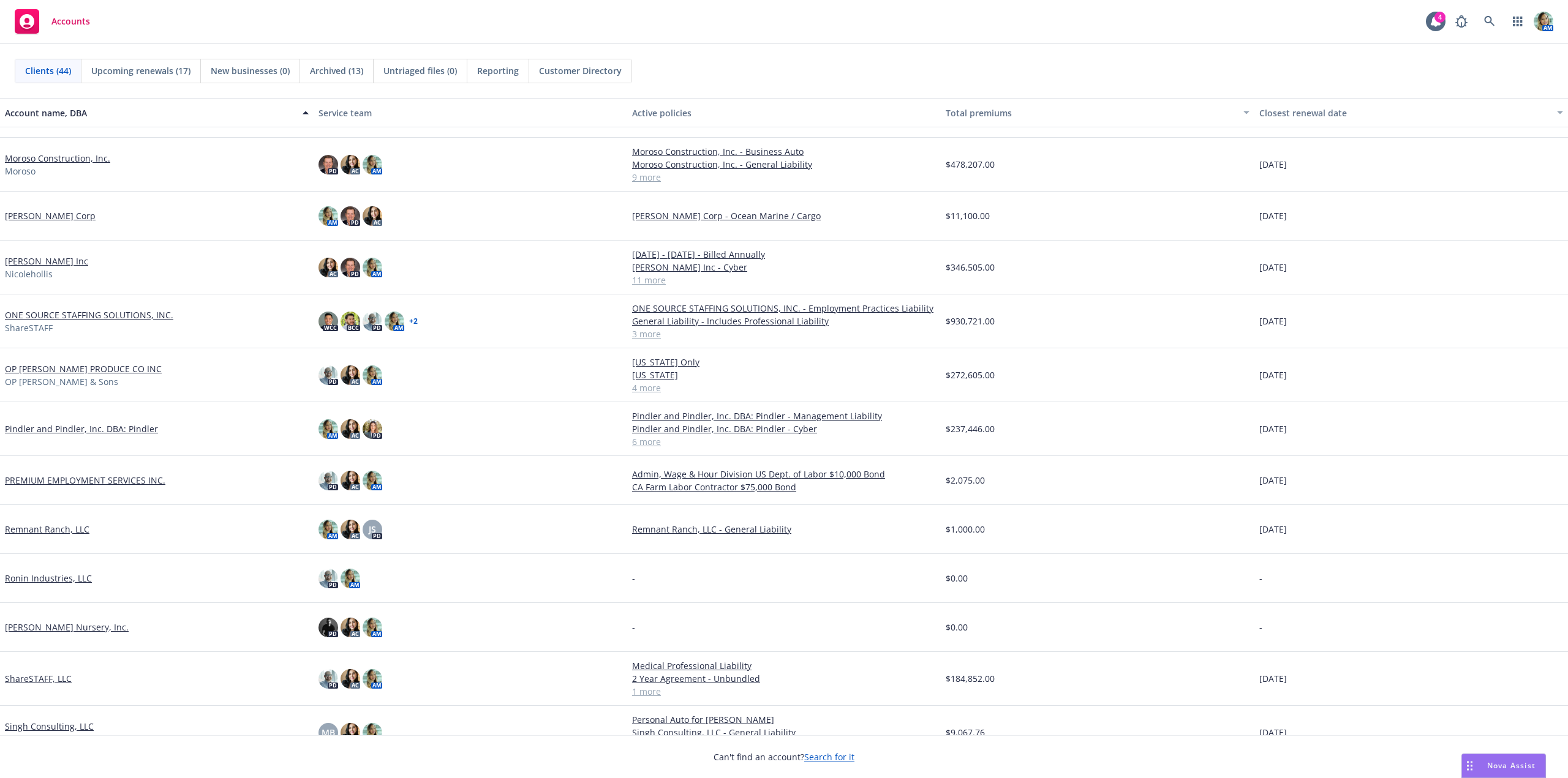
scroll to position [969, 0]
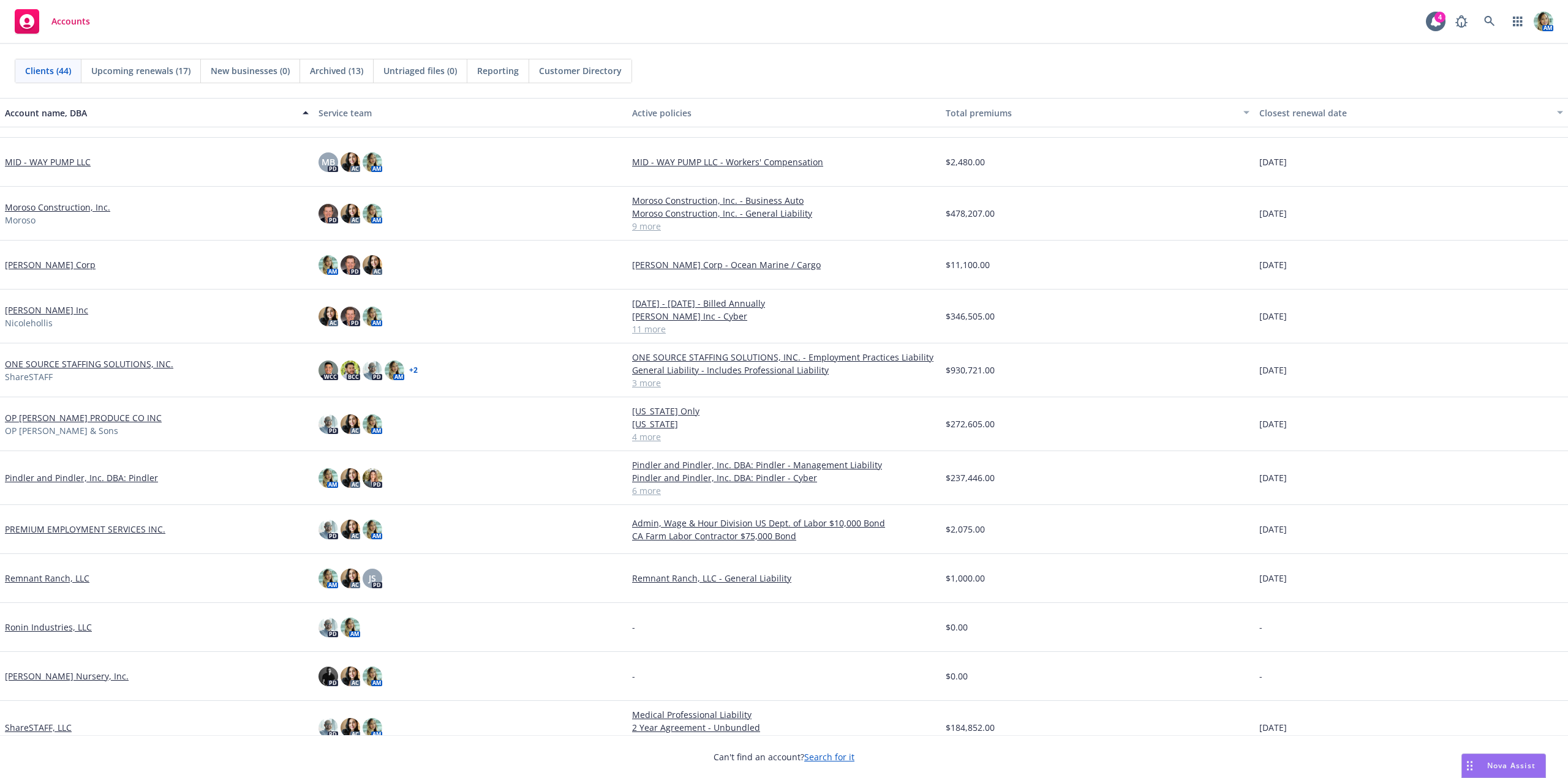
click at [54, 312] on link "[PERSON_NAME] Inc" at bounding box center [46, 311] width 83 height 13
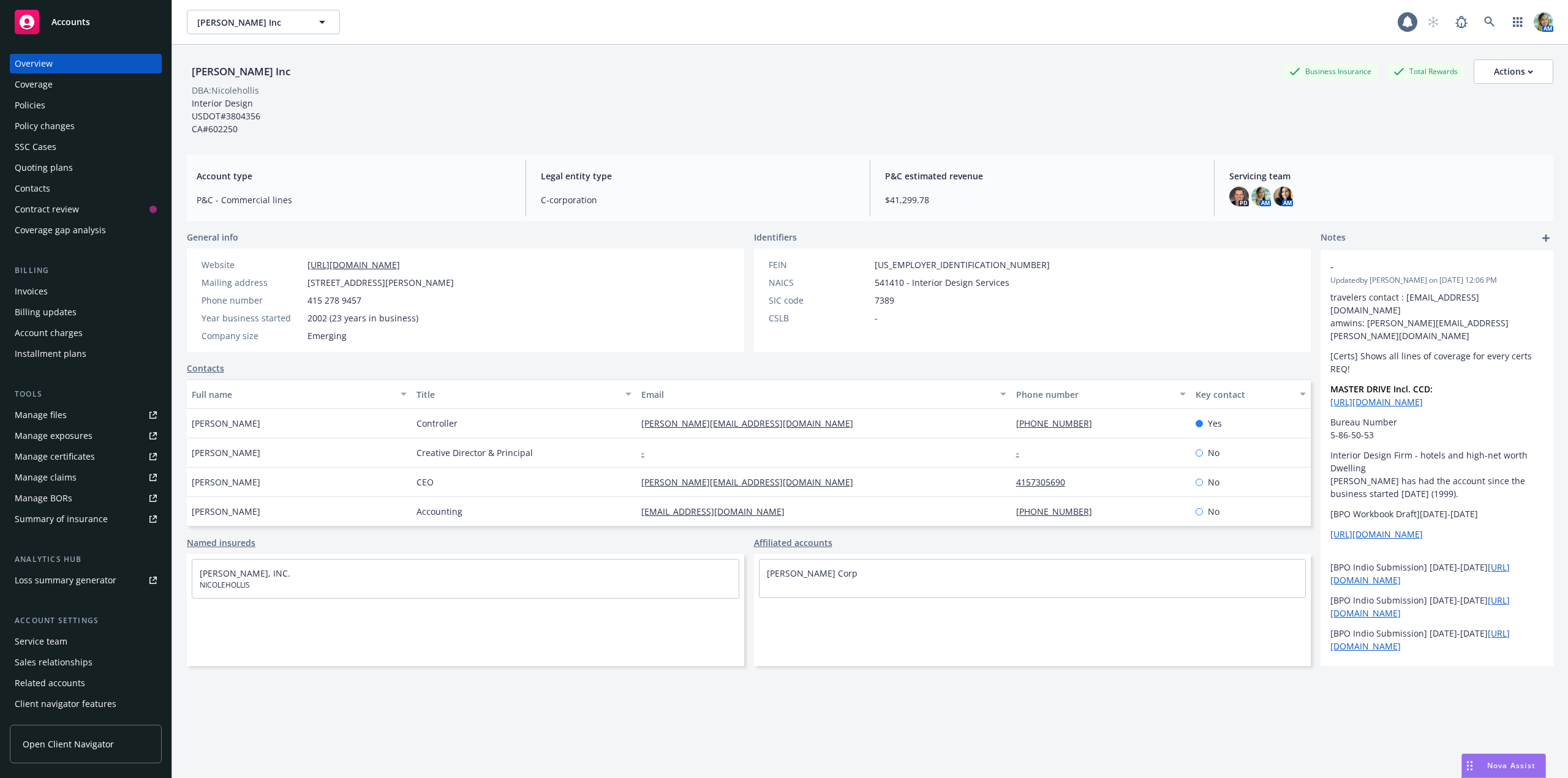
click at [24, 100] on div "Policies" at bounding box center [30, 105] width 31 height 19
